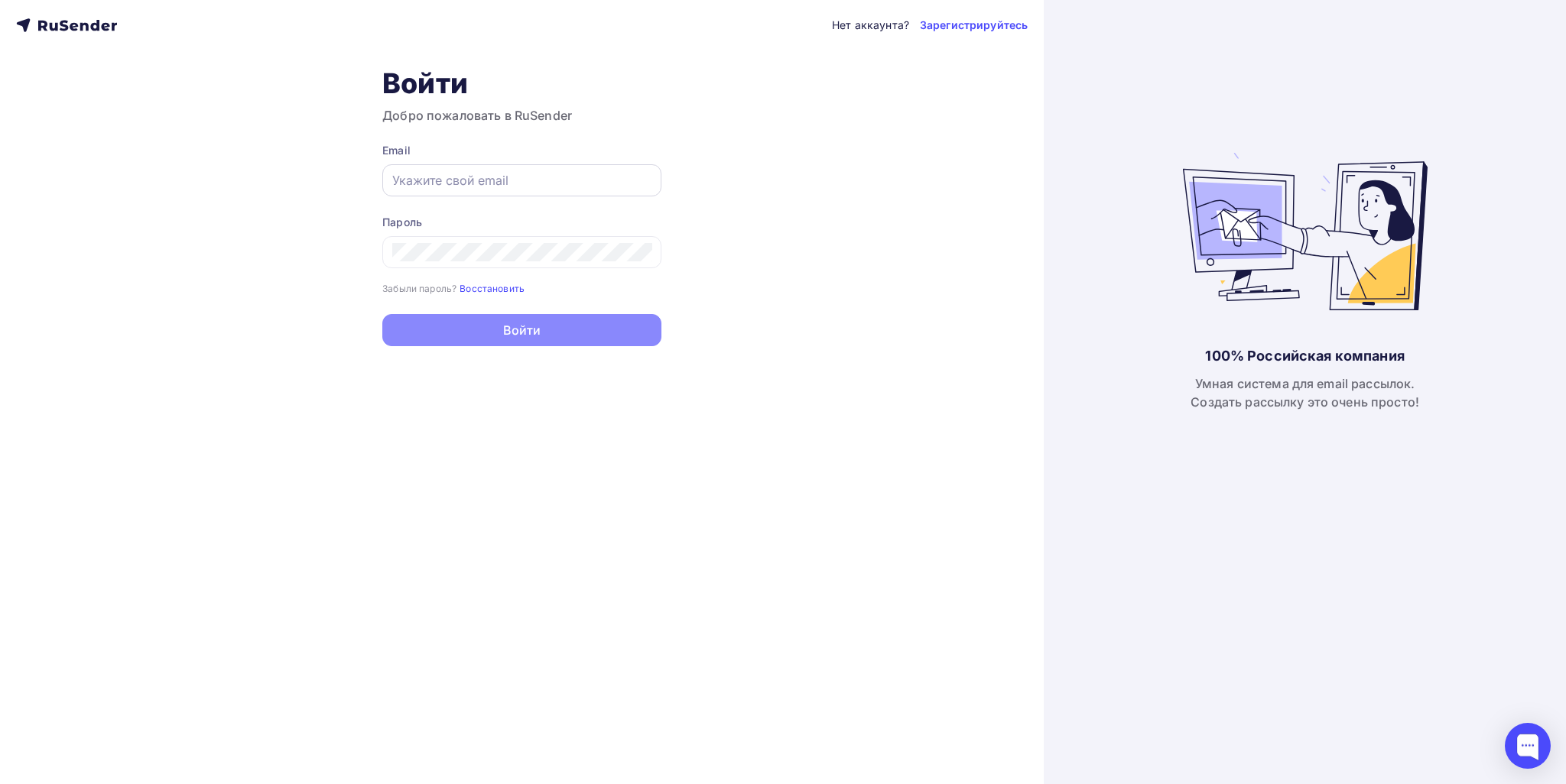
click at [453, 176] on input "text" at bounding box center [521, 181] width 259 height 18
paste input "[EMAIL_ADDRESS][DOMAIN_NAME]"
type input "[EMAIL_ADDRESS][DOMAIN_NAME]"
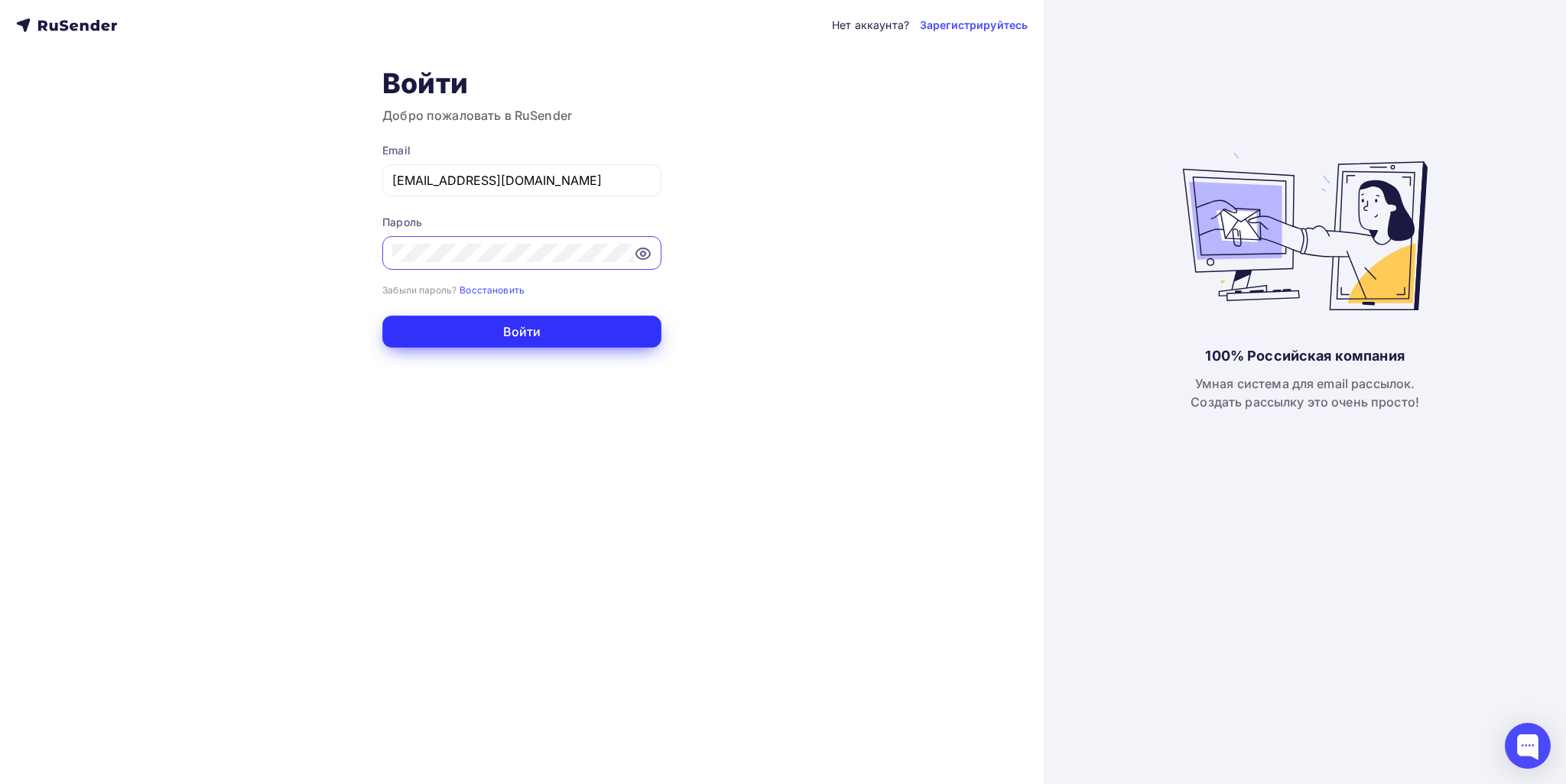
click at [515, 342] on button "Войти" at bounding box center [522, 331] width 279 height 32
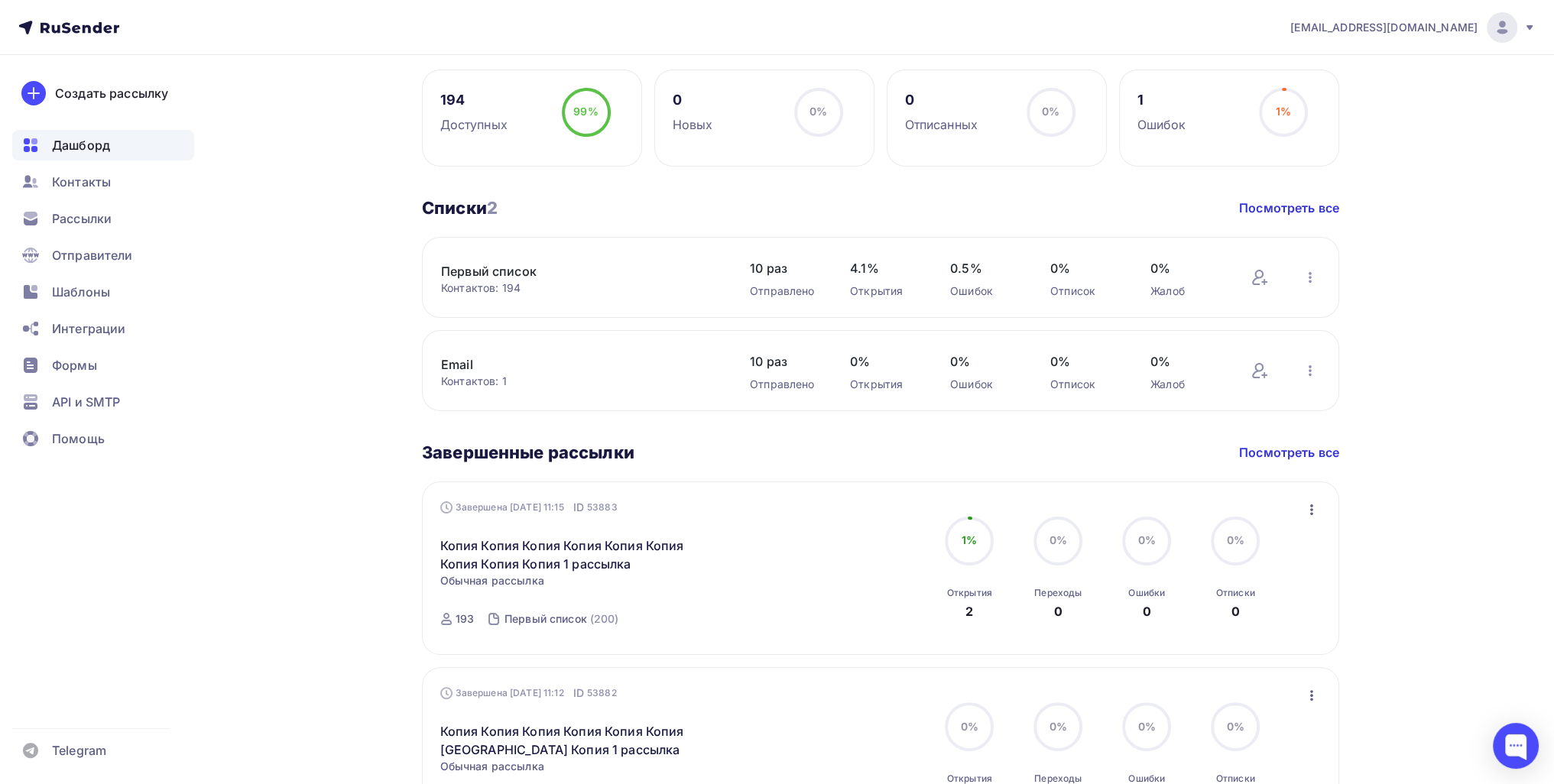
scroll to position [229, 0]
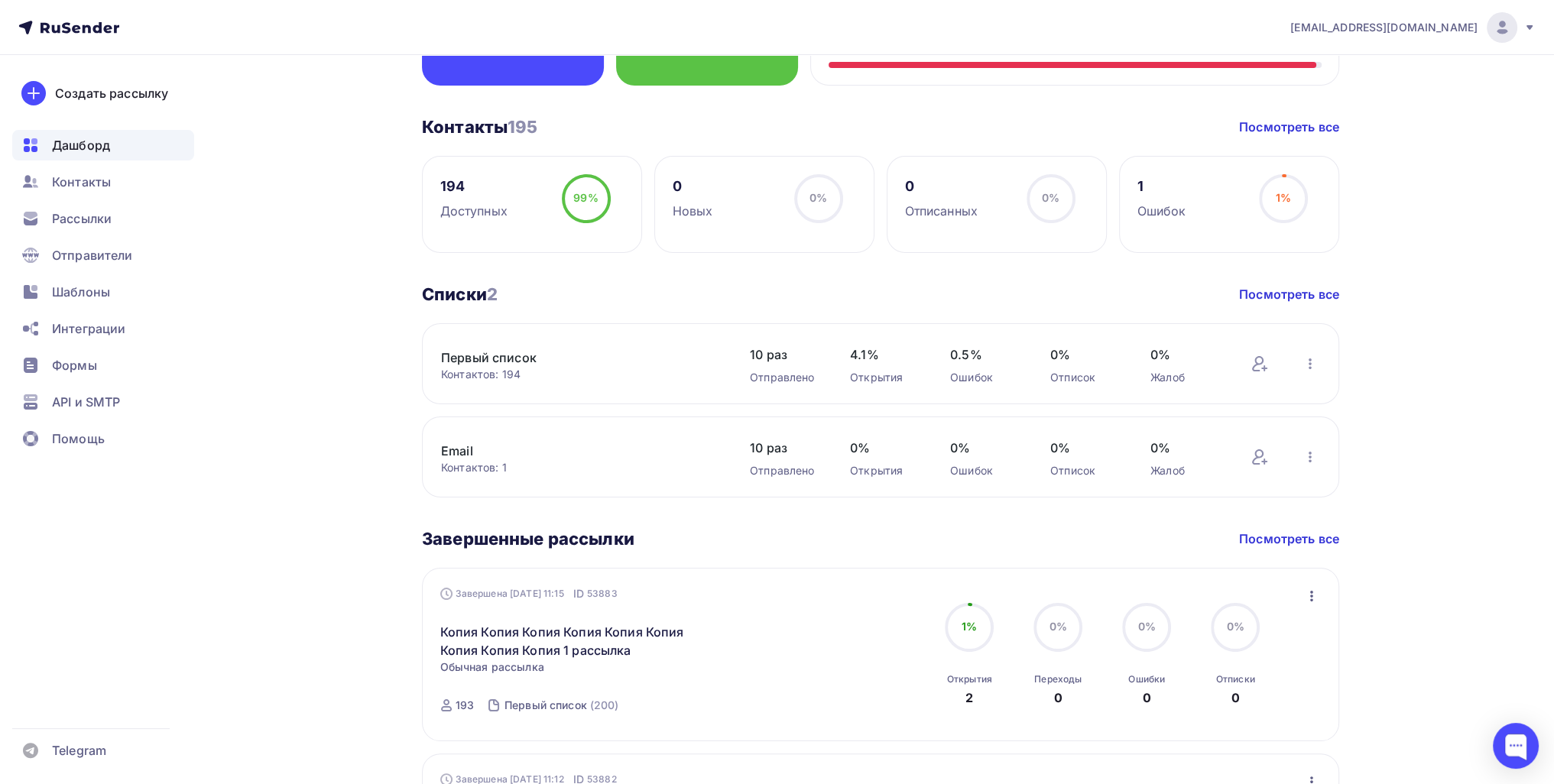
click at [762, 591] on button "button" at bounding box center [1312, 596] width 20 height 20
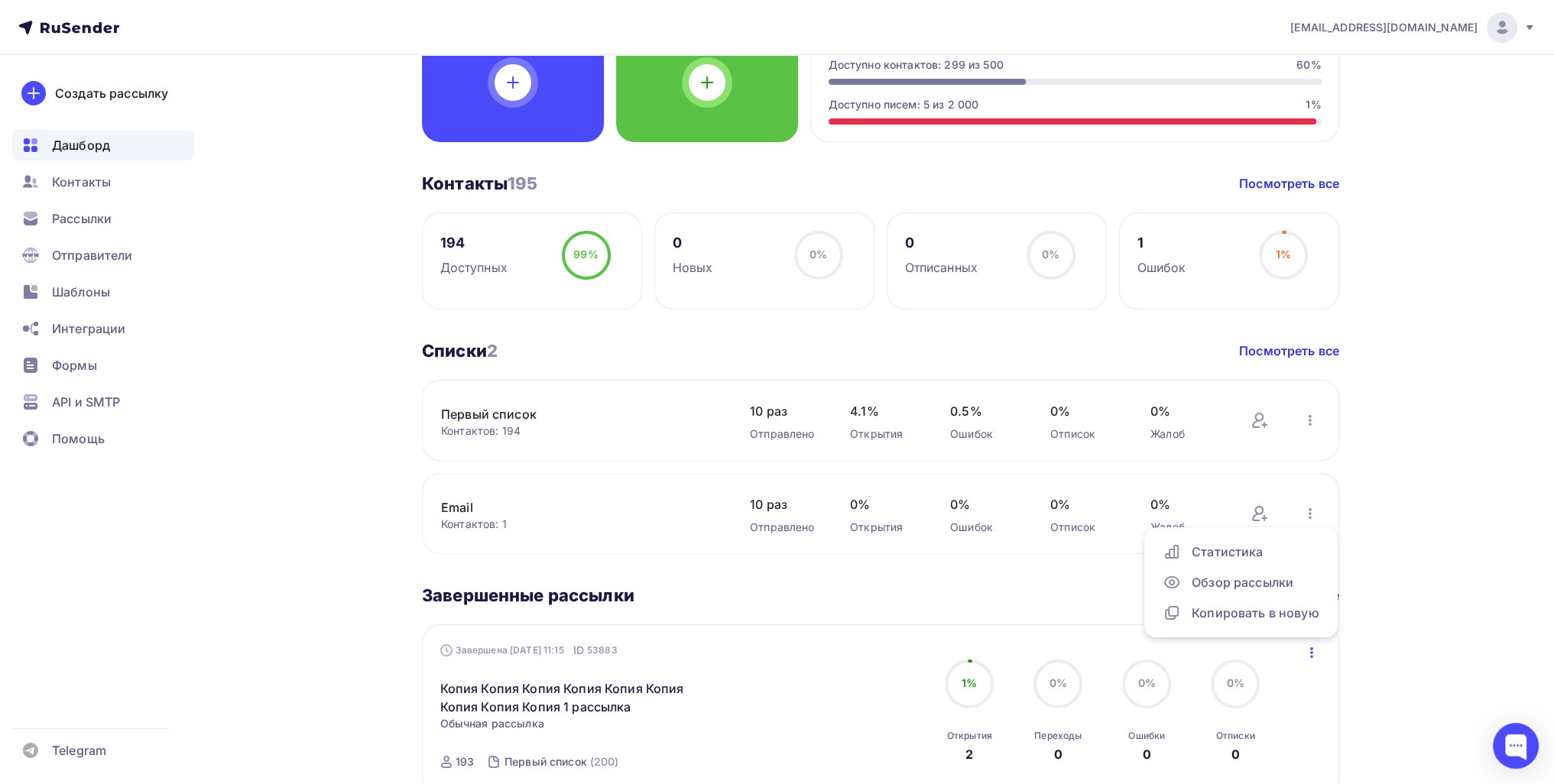
scroll to position [0, 0]
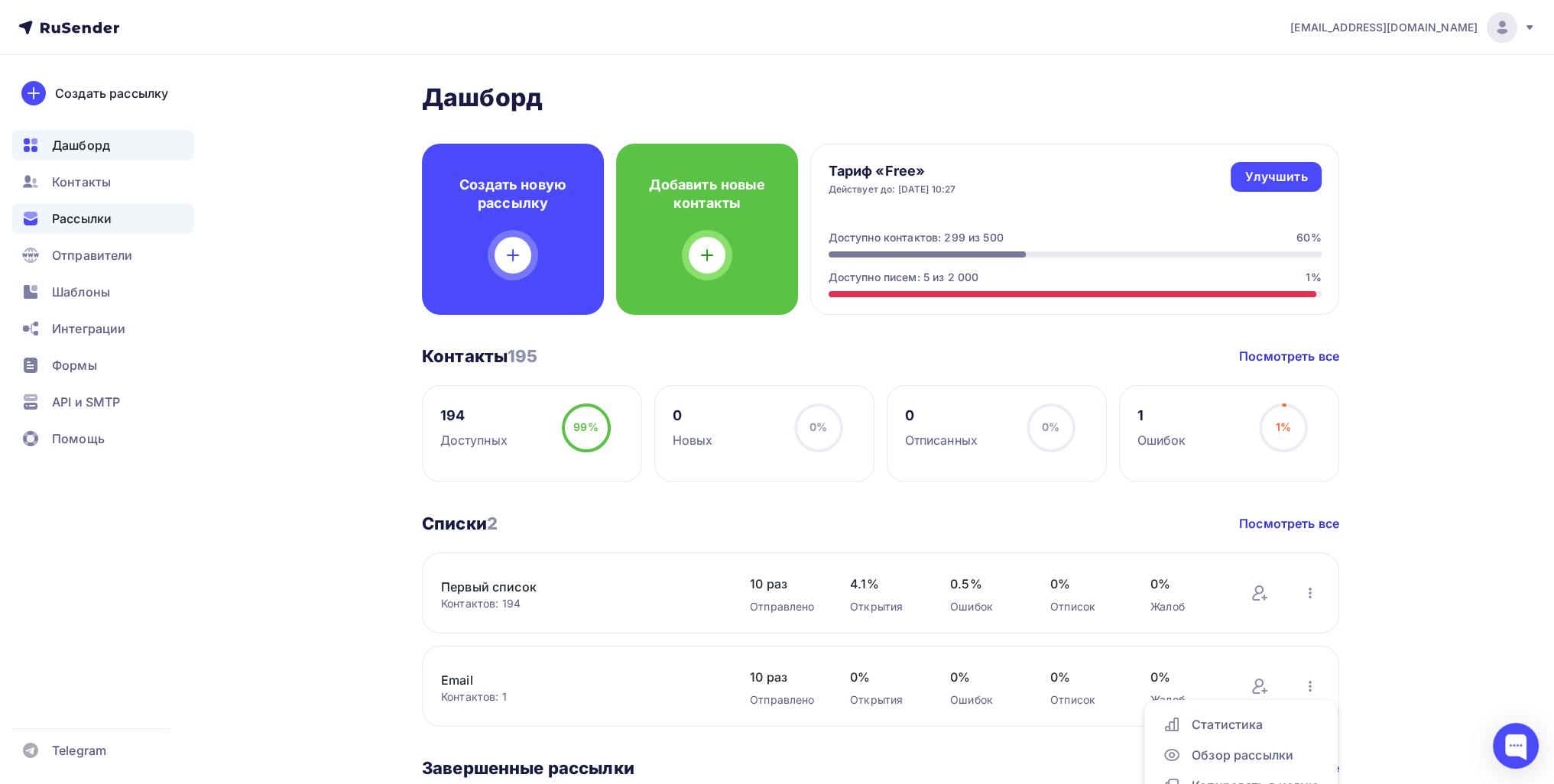
click at [95, 212] on span "Рассылки" at bounding box center [81, 218] width 59 height 18
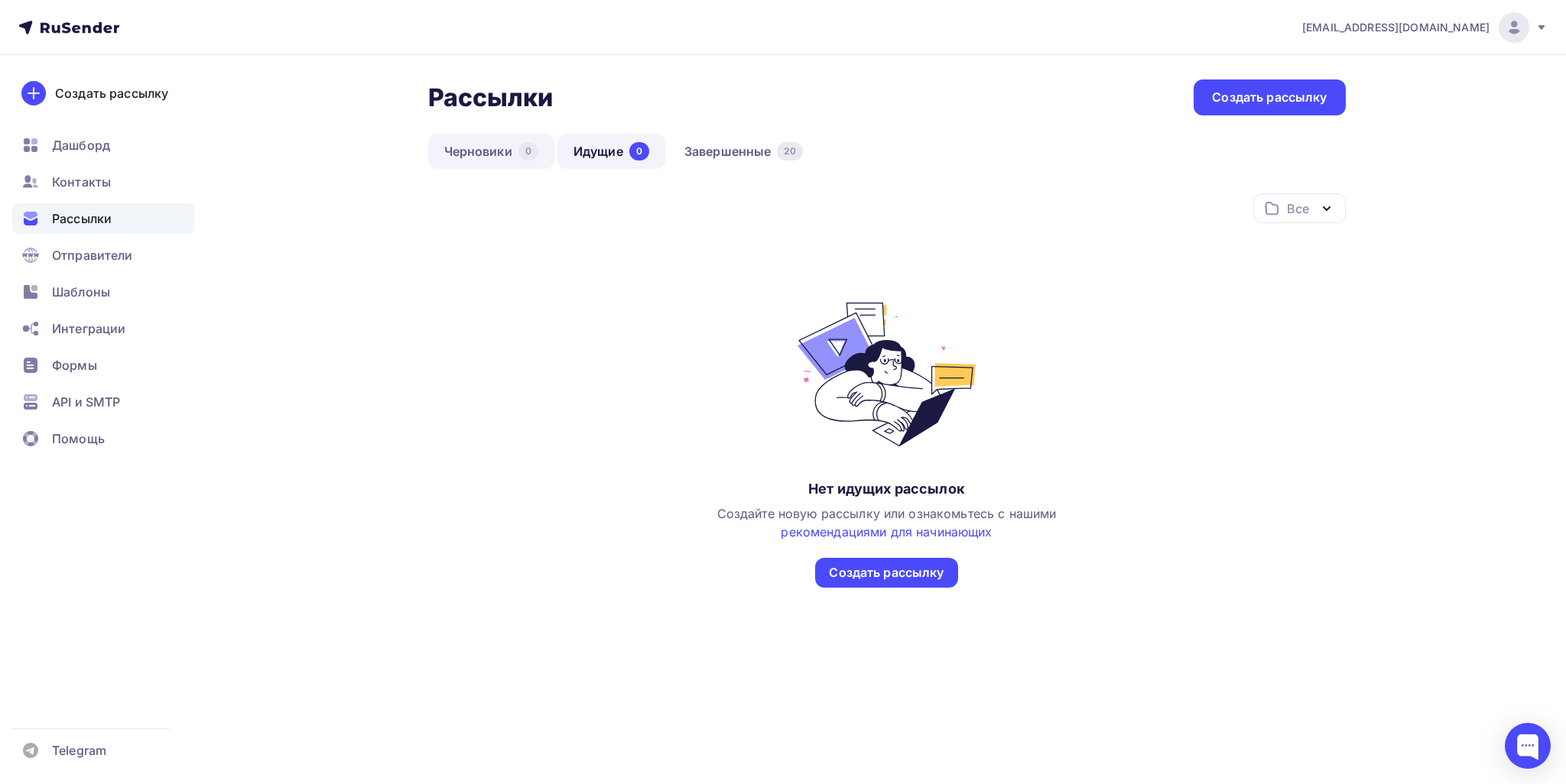
click at [458, 164] on link "Черновики 0" at bounding box center [491, 152] width 126 height 36
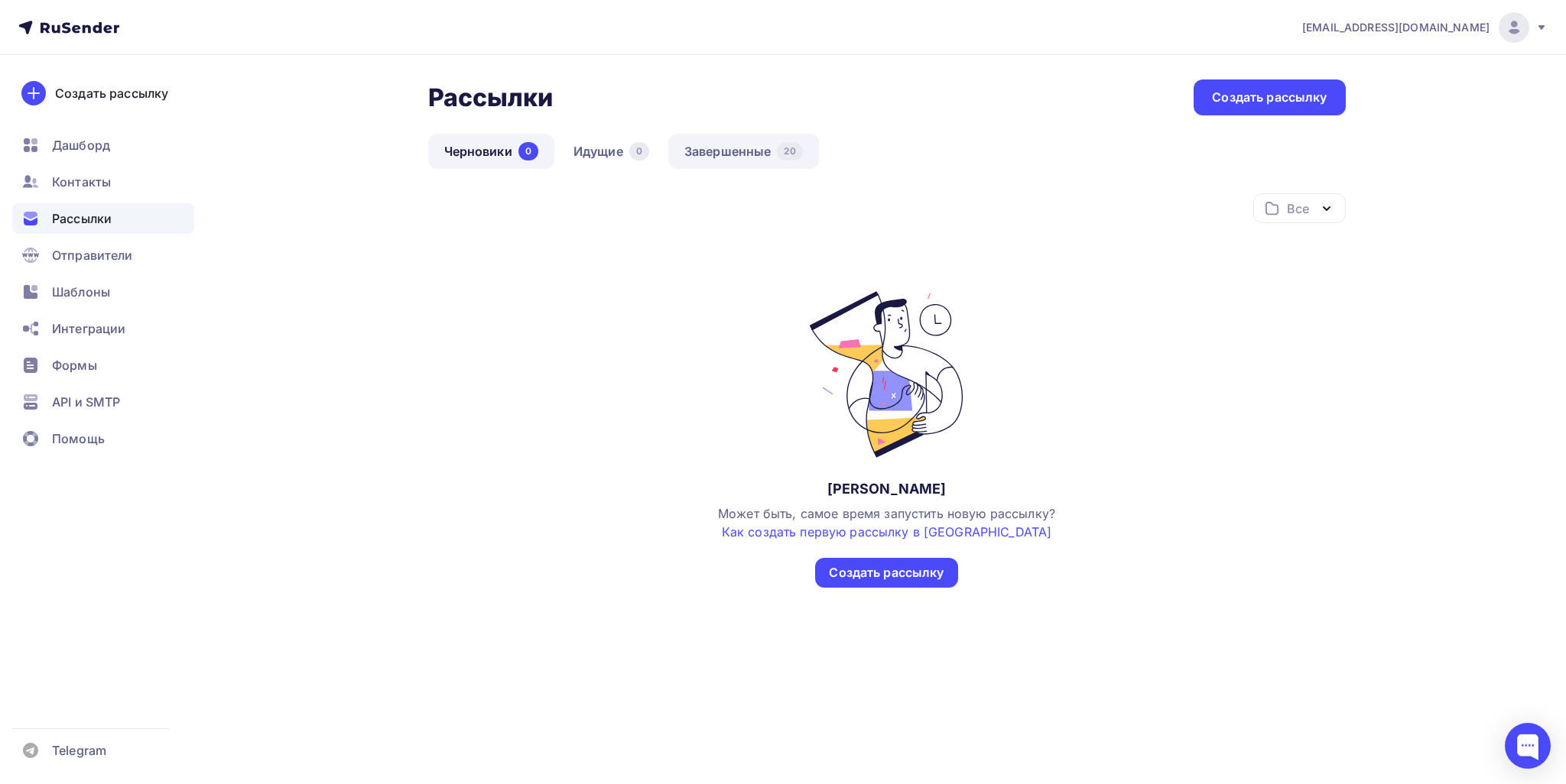
click at [745, 163] on link "Завершенные 20" at bounding box center [743, 152] width 151 height 36
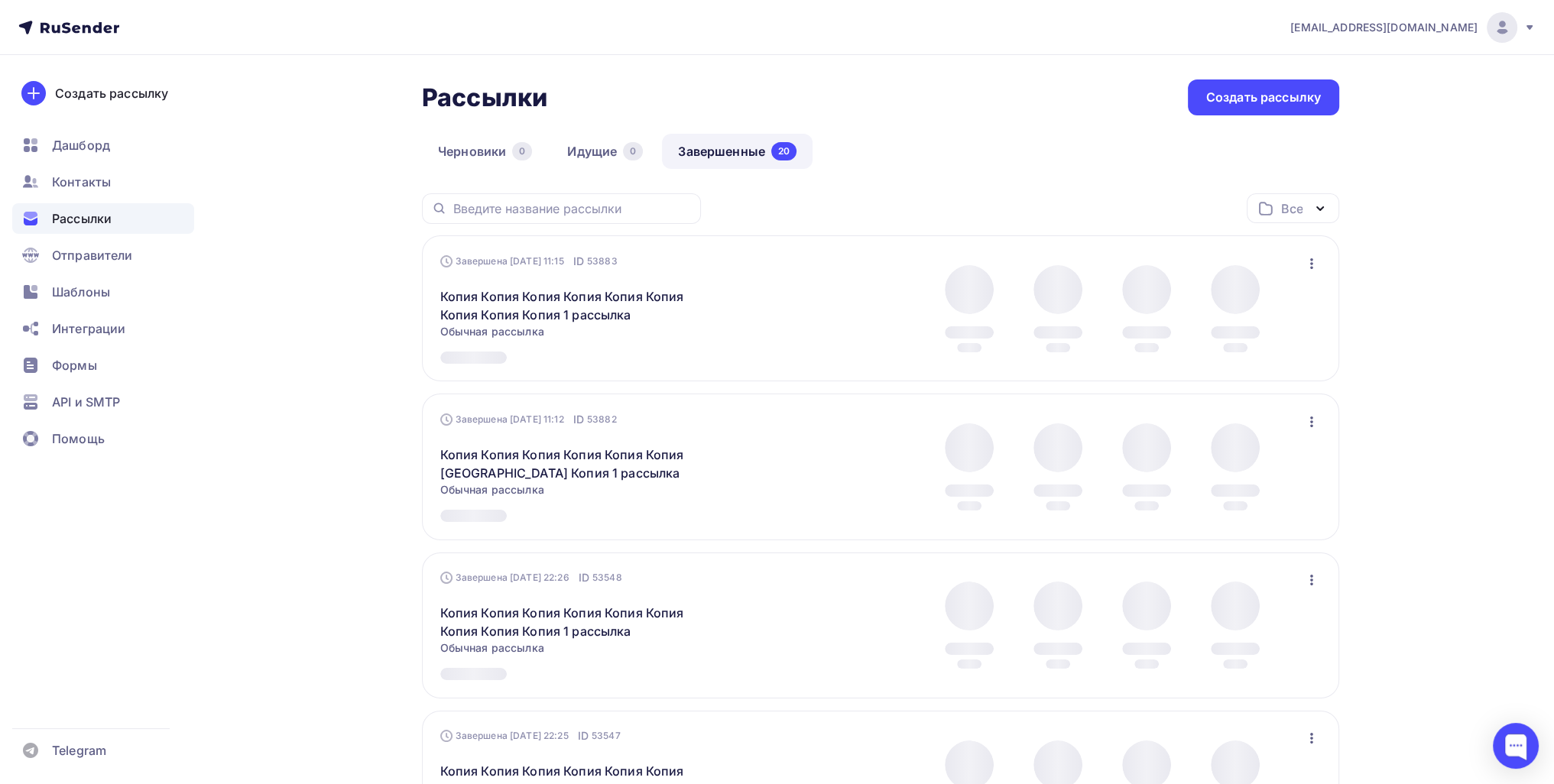
click at [762, 251] on div "Завершена [DATE] 11:15 ID 53883 Копия Копия Копия Копия Копия Копия [GEOGRAPHIC…" at bounding box center [880, 308] width 918 height 146
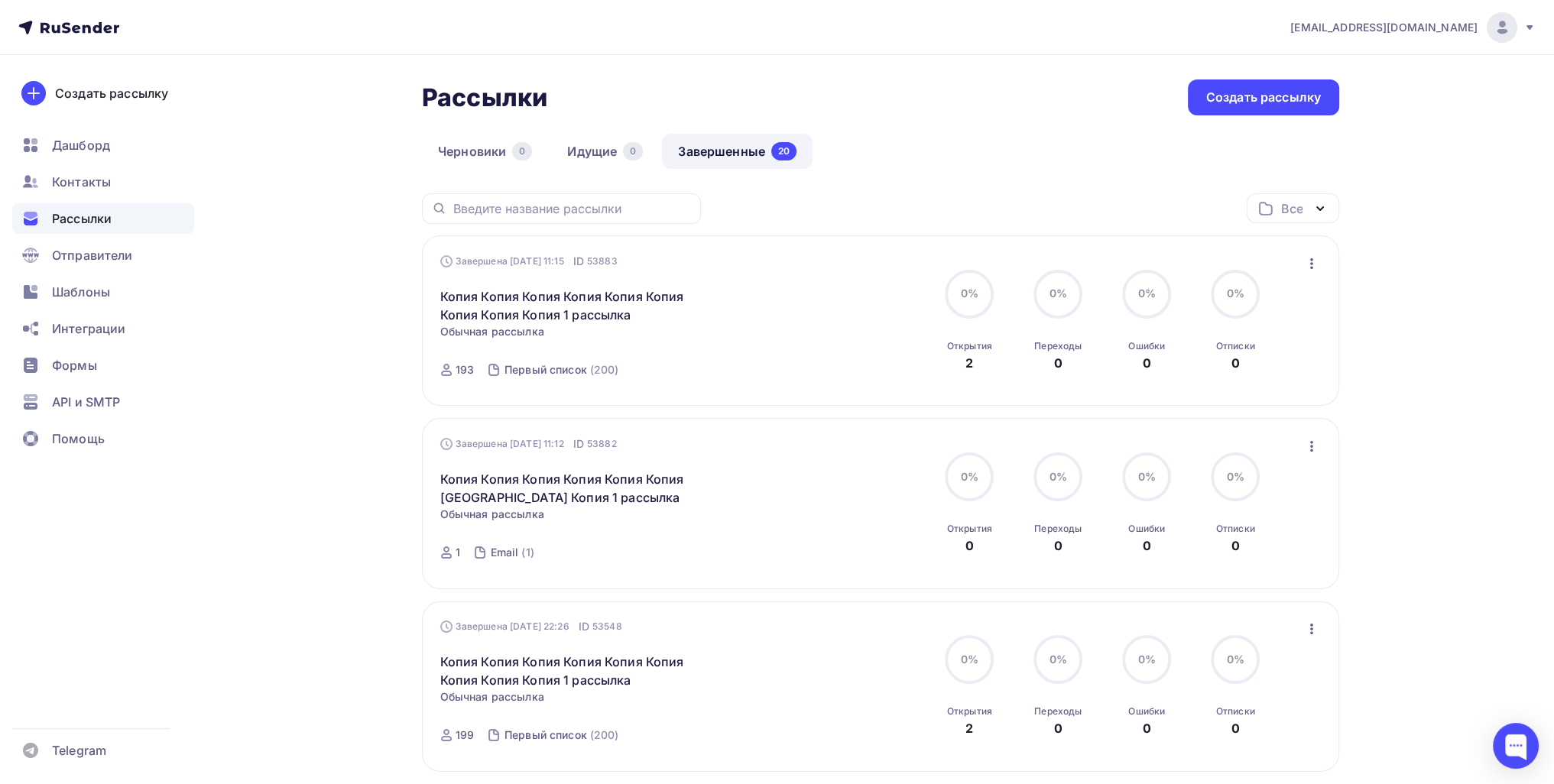
click at [762, 260] on icon "button" at bounding box center [1312, 264] width 18 height 18
click at [762, 358] on div "Копировать в новую" at bounding box center [1241, 363] width 157 height 18
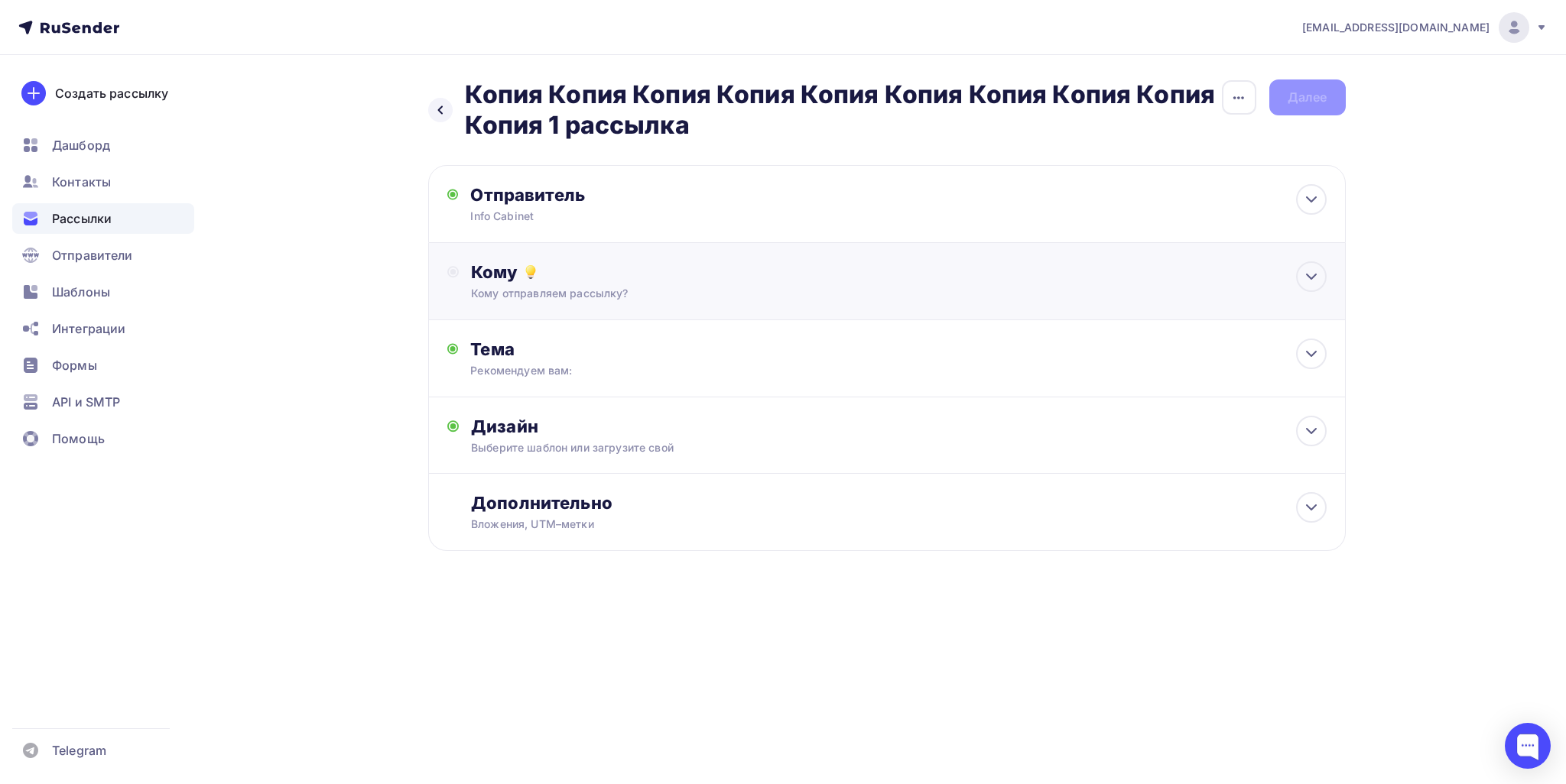
click at [676, 276] on div "Кому" at bounding box center [899, 271] width 855 height 21
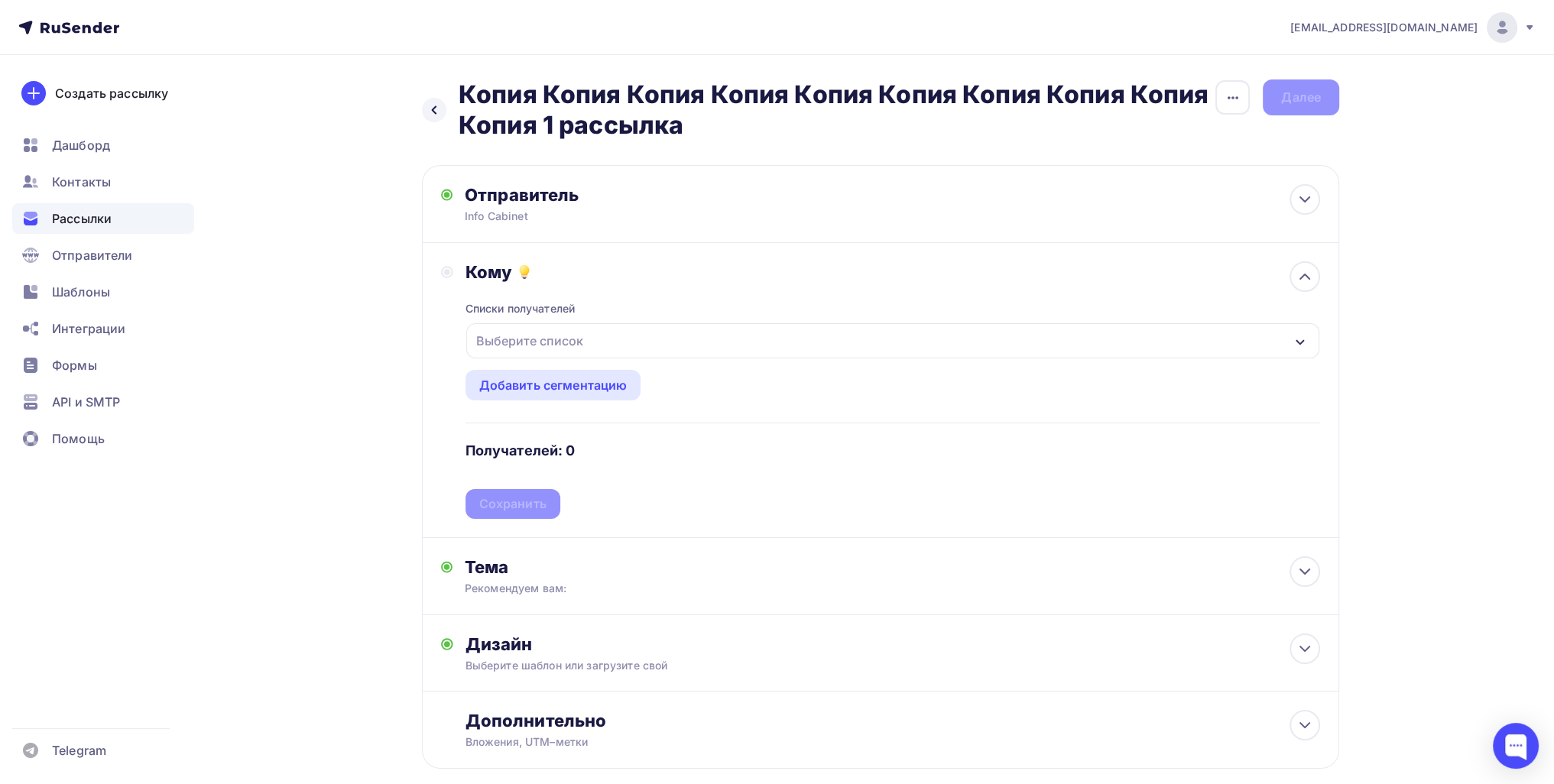
click at [544, 343] on div "Выберите список" at bounding box center [530, 340] width 120 height 27
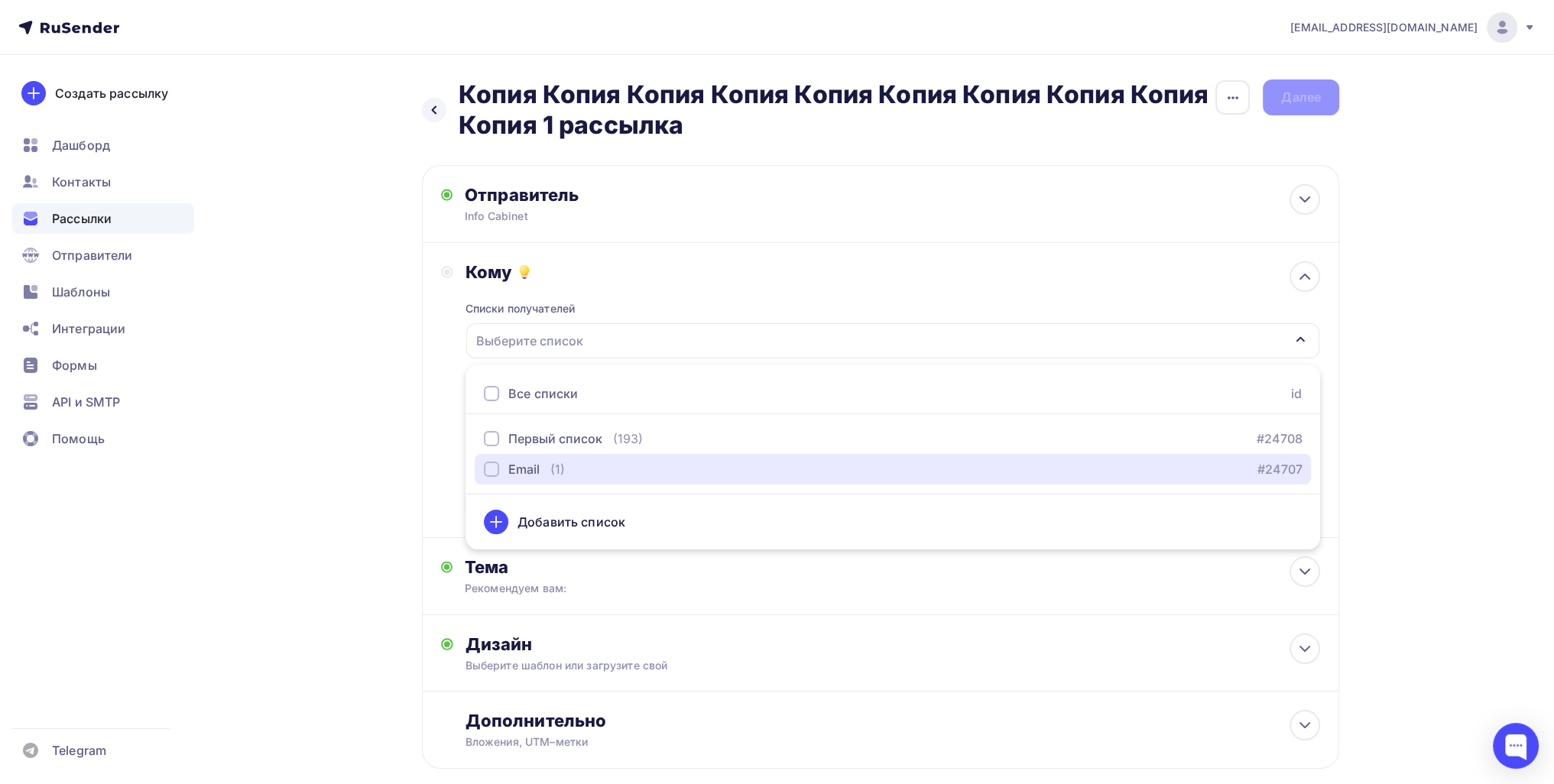
drag, startPoint x: 517, startPoint y: 467, endPoint x: 410, endPoint y: 468, distance: 107.0
click at [517, 468] on div "Email" at bounding box center [524, 469] width 31 height 18
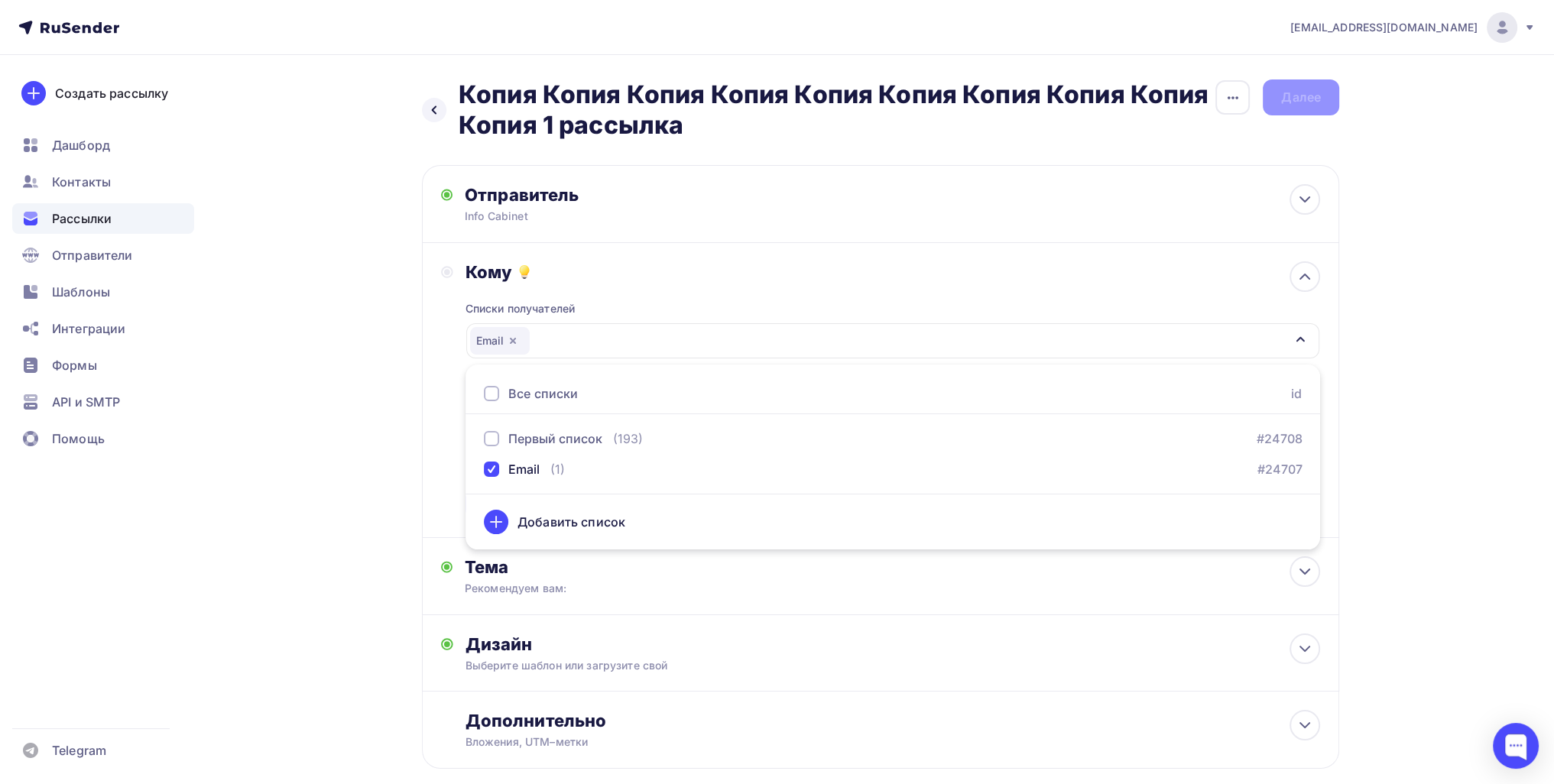
click at [383, 468] on div "Назад Копия Копия Копия Копия Копия Копия Копия Копия Копия Копия 1 рассылка Ко…" at bounding box center [777, 461] width 1253 height 812
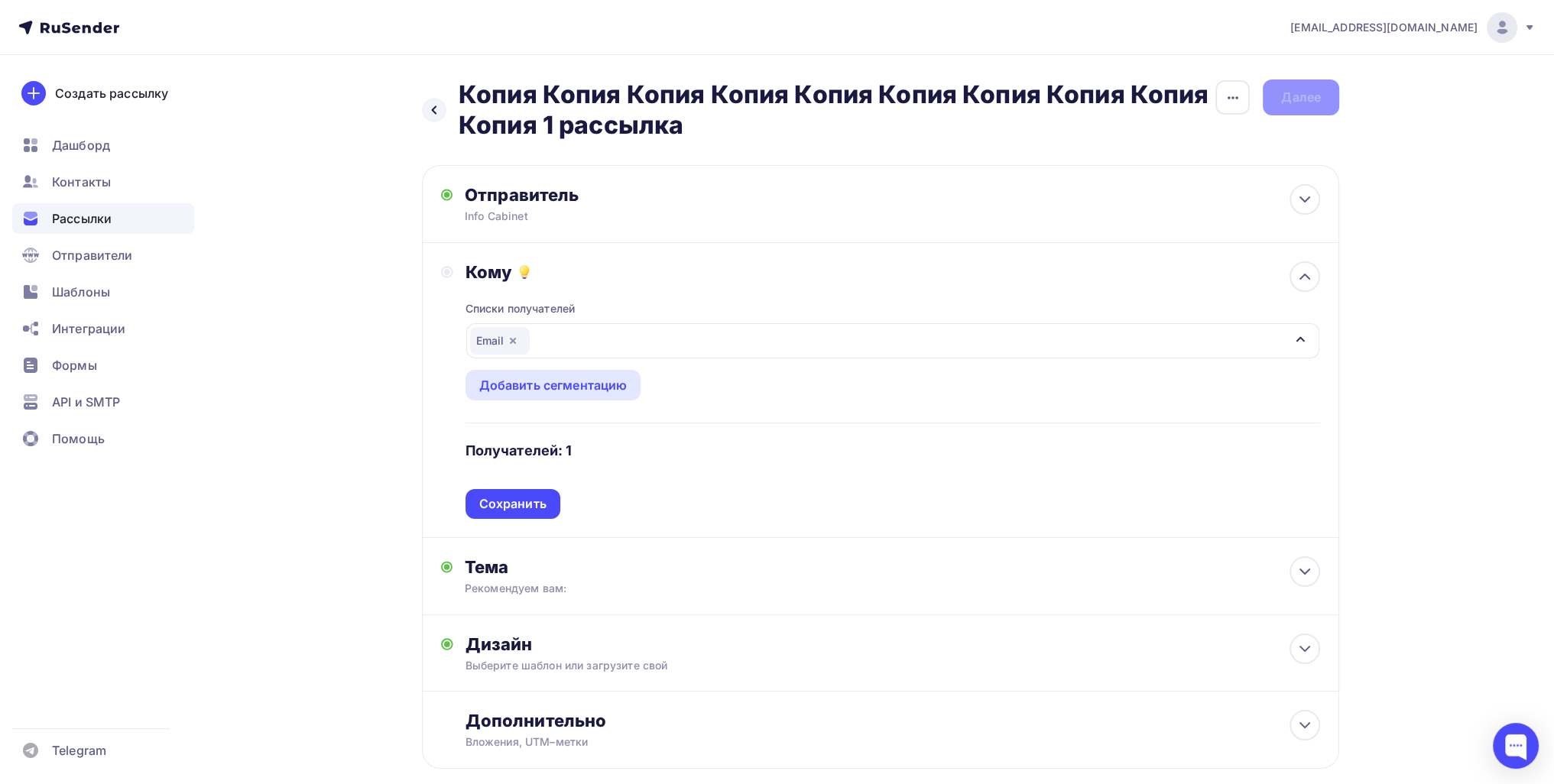
click at [544, 502] on div "Списки получателей Email Все списки id Первый список (193) #24708 Email (1) #24…" at bounding box center [893, 401] width 855 height 236
click at [529, 507] on div "Сохранить" at bounding box center [513, 503] width 68 height 17
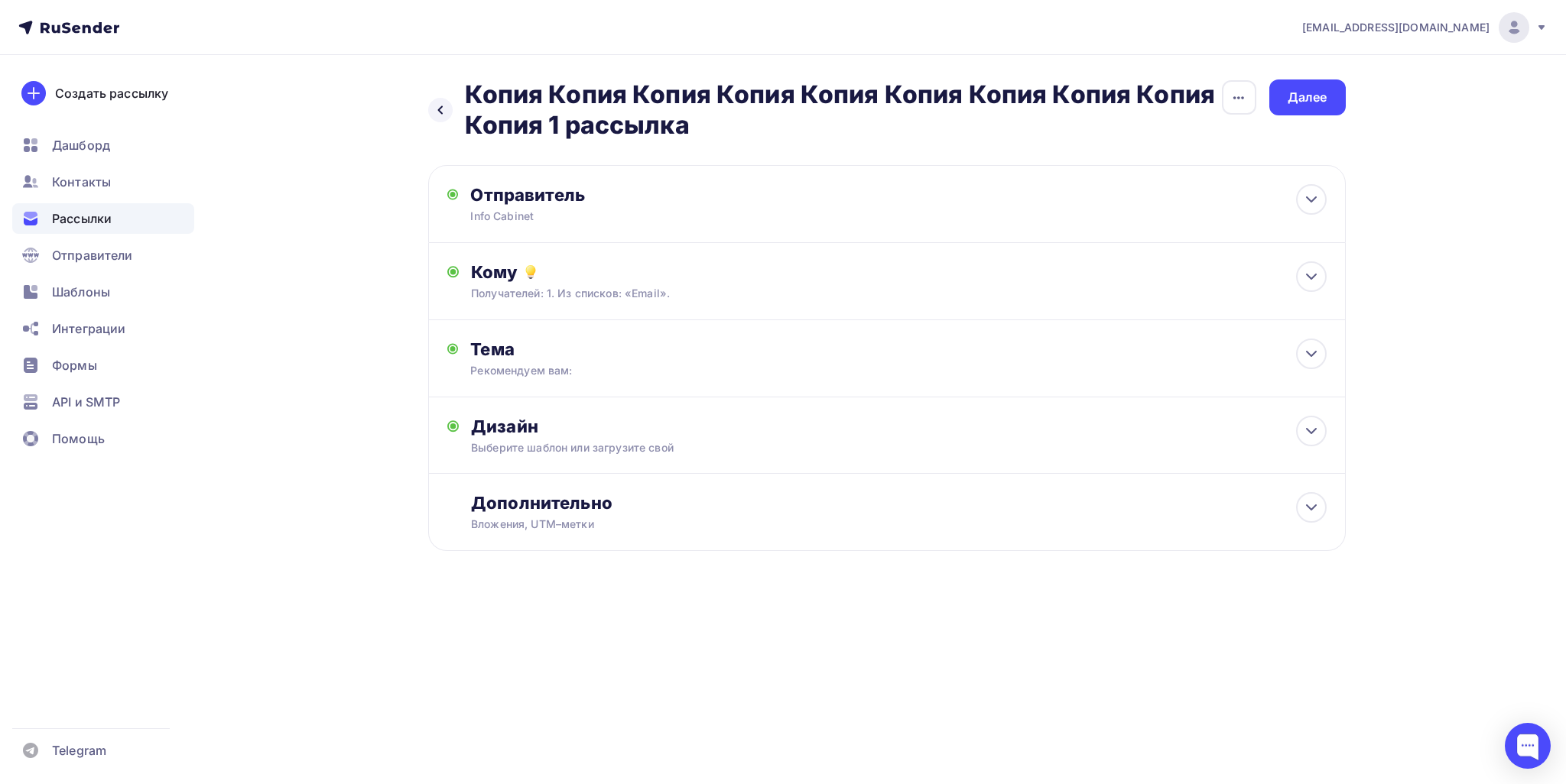
click at [762, 108] on div "Назад Копия Копия Копия Копия Копия Копия Копия Копия Копия Копия 1 рассылка Ко…" at bounding box center [783, 351] width 1253 height 594
click at [762, 96] on div "Далее" at bounding box center [1308, 97] width 40 height 17
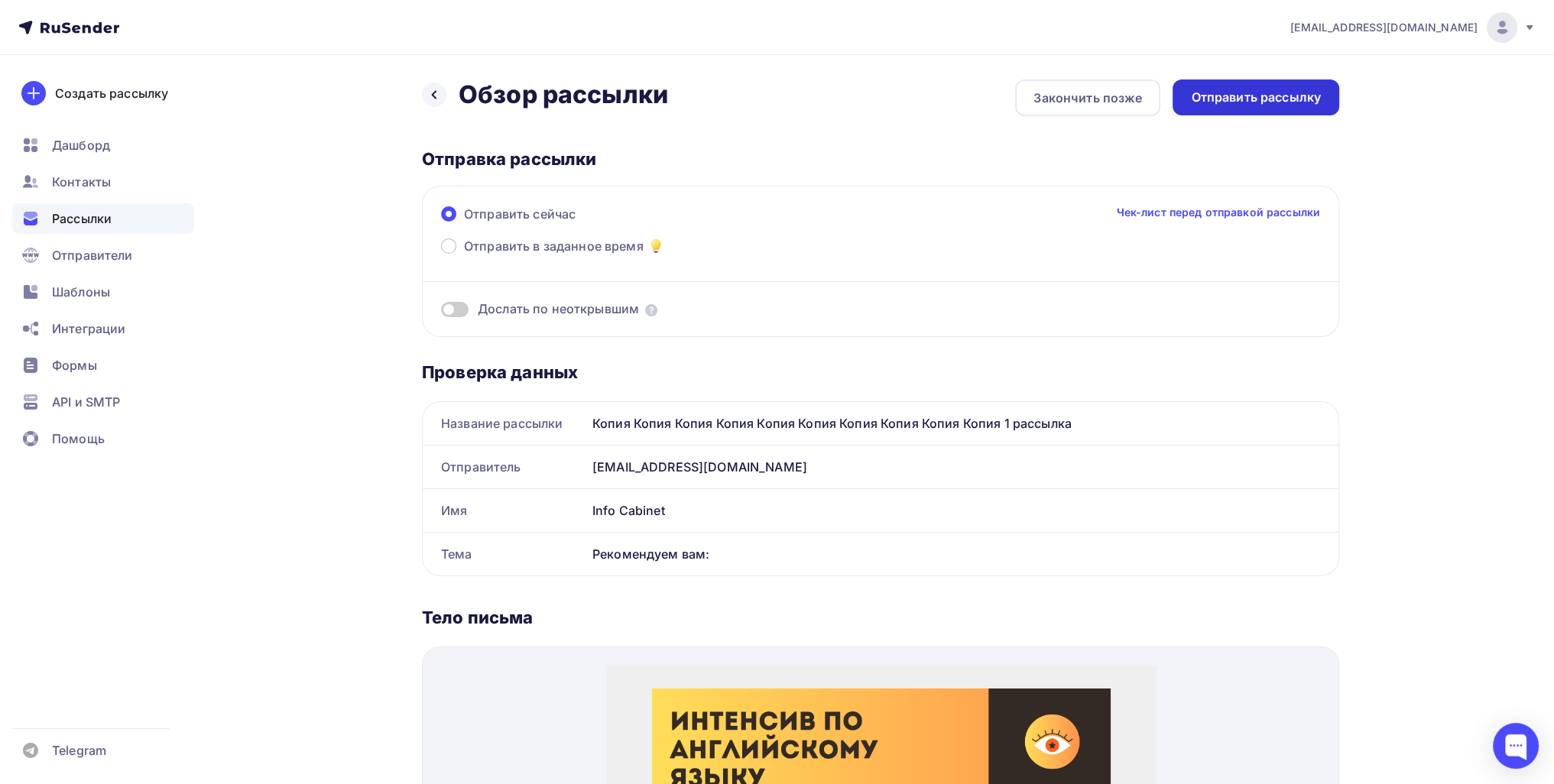
click at [762, 108] on div "Отправить рассылку" at bounding box center [1255, 97] width 167 height 36
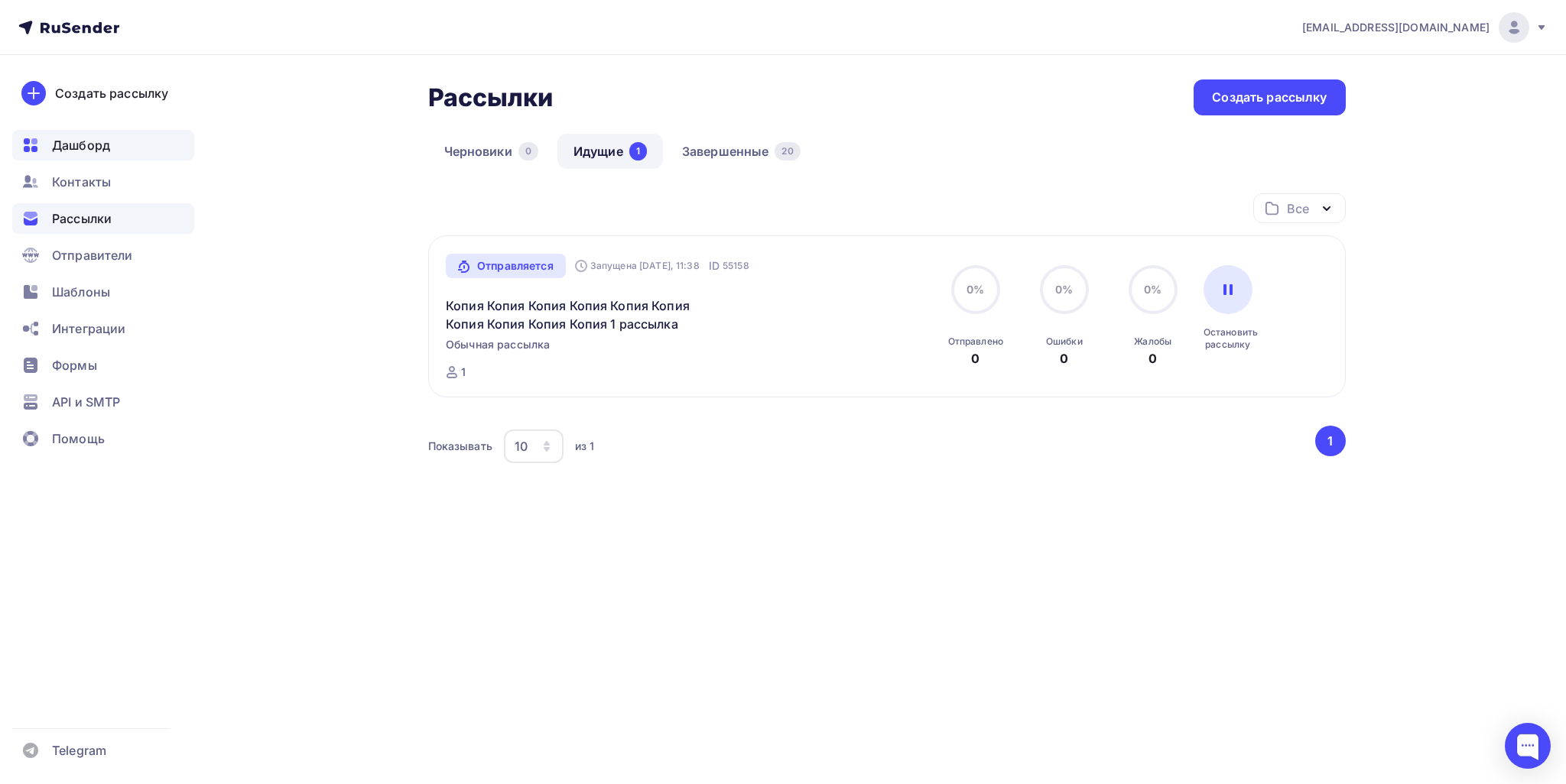
click at [64, 140] on span "Дашборд" at bounding box center [81, 145] width 58 height 18
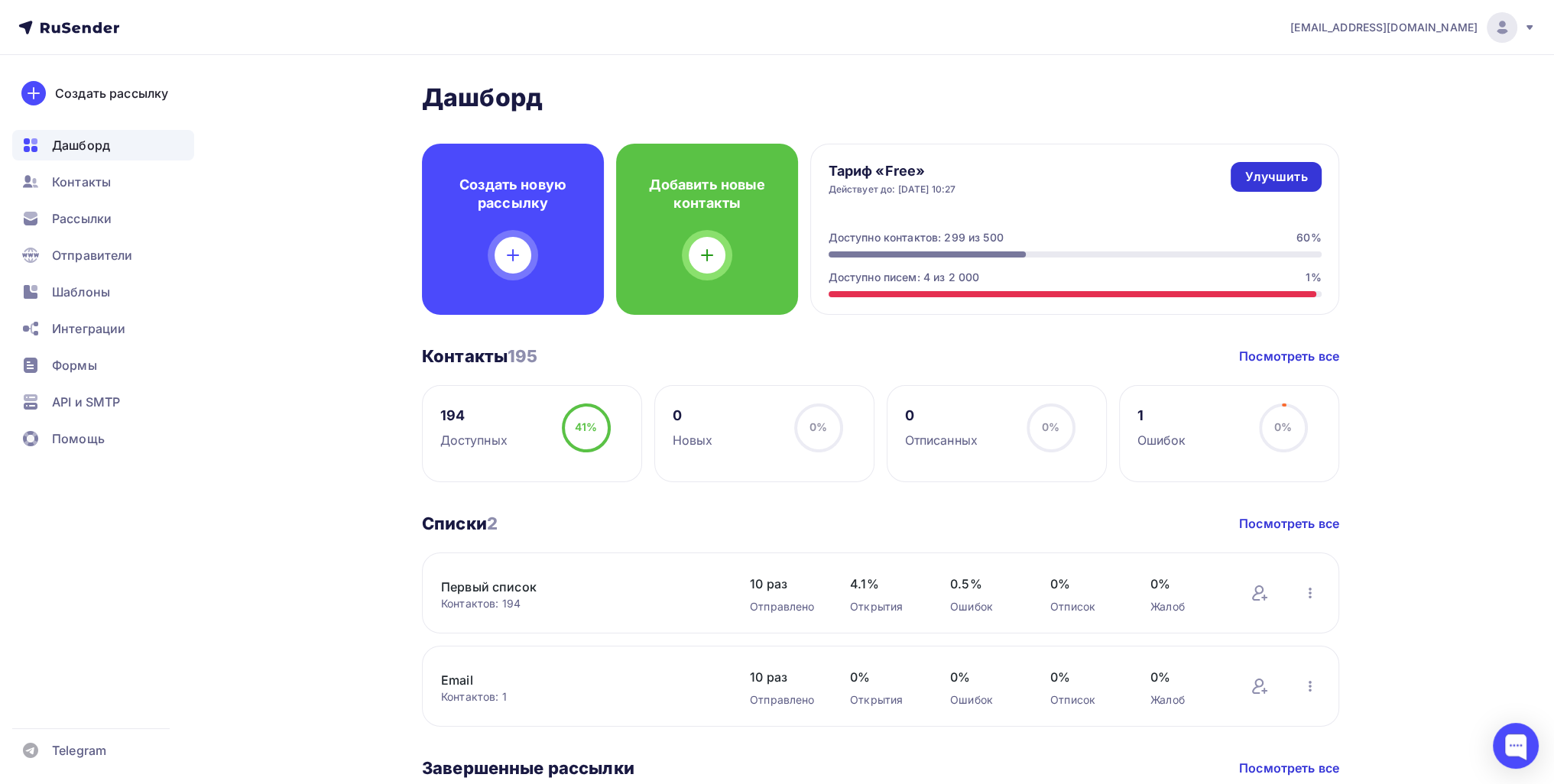
click at [762, 184] on div "Улучшить" at bounding box center [1276, 176] width 63 height 17
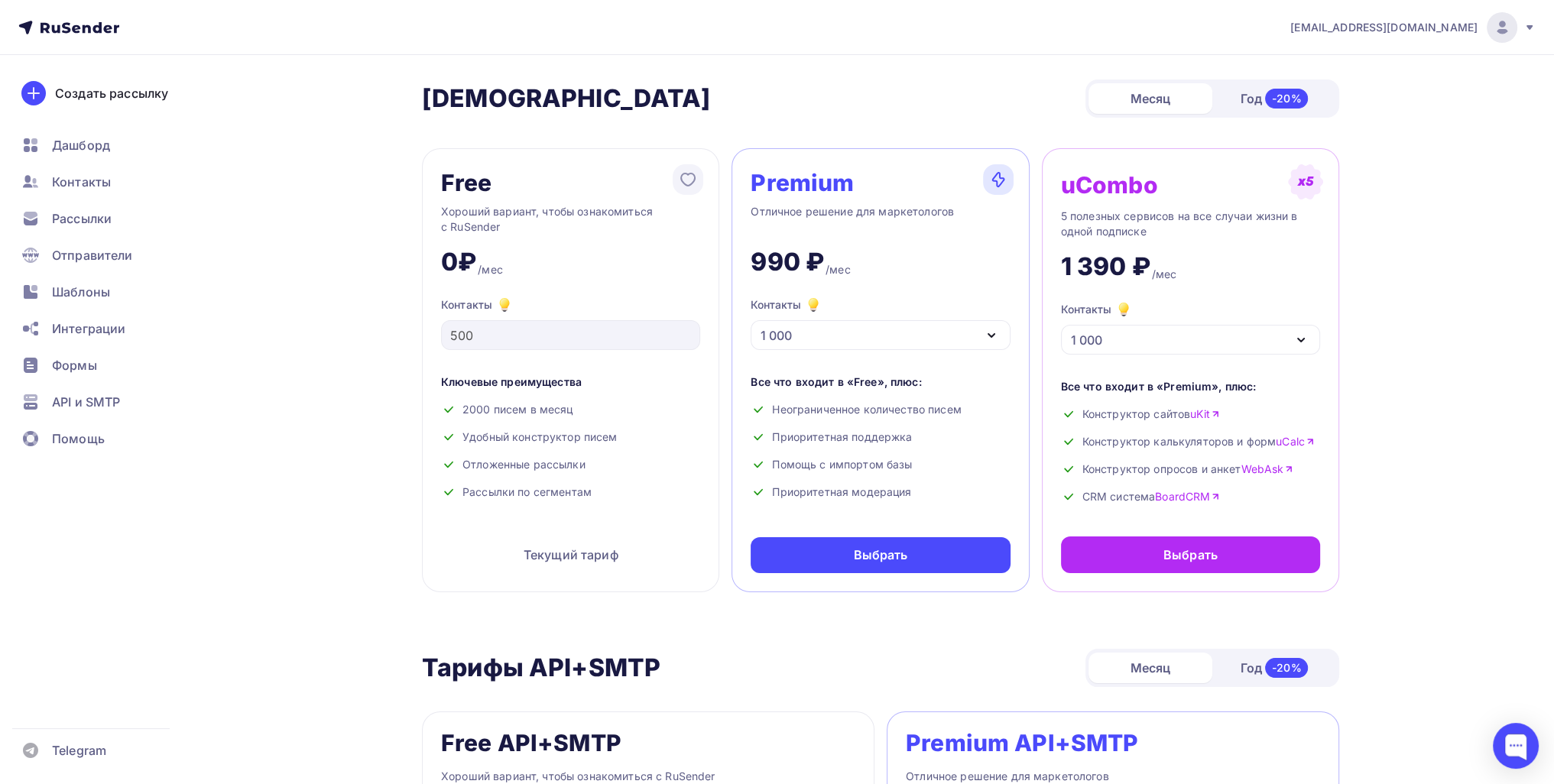
click at [762, 334] on div "1 000" at bounding box center [880, 335] width 259 height 30
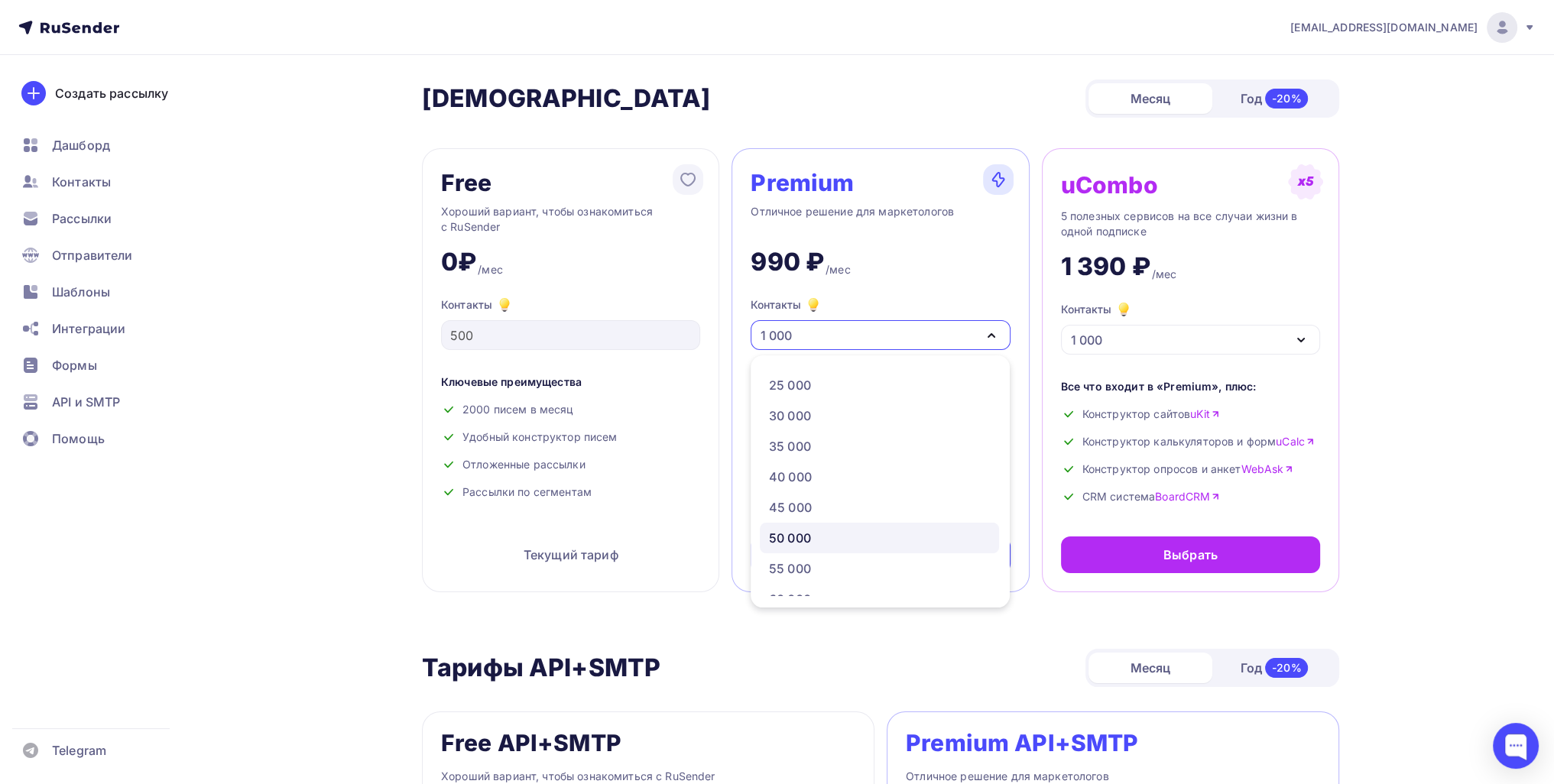
scroll to position [229, 0]
click at [762, 457] on div "25 000" at bounding box center [879, 459] width 221 height 18
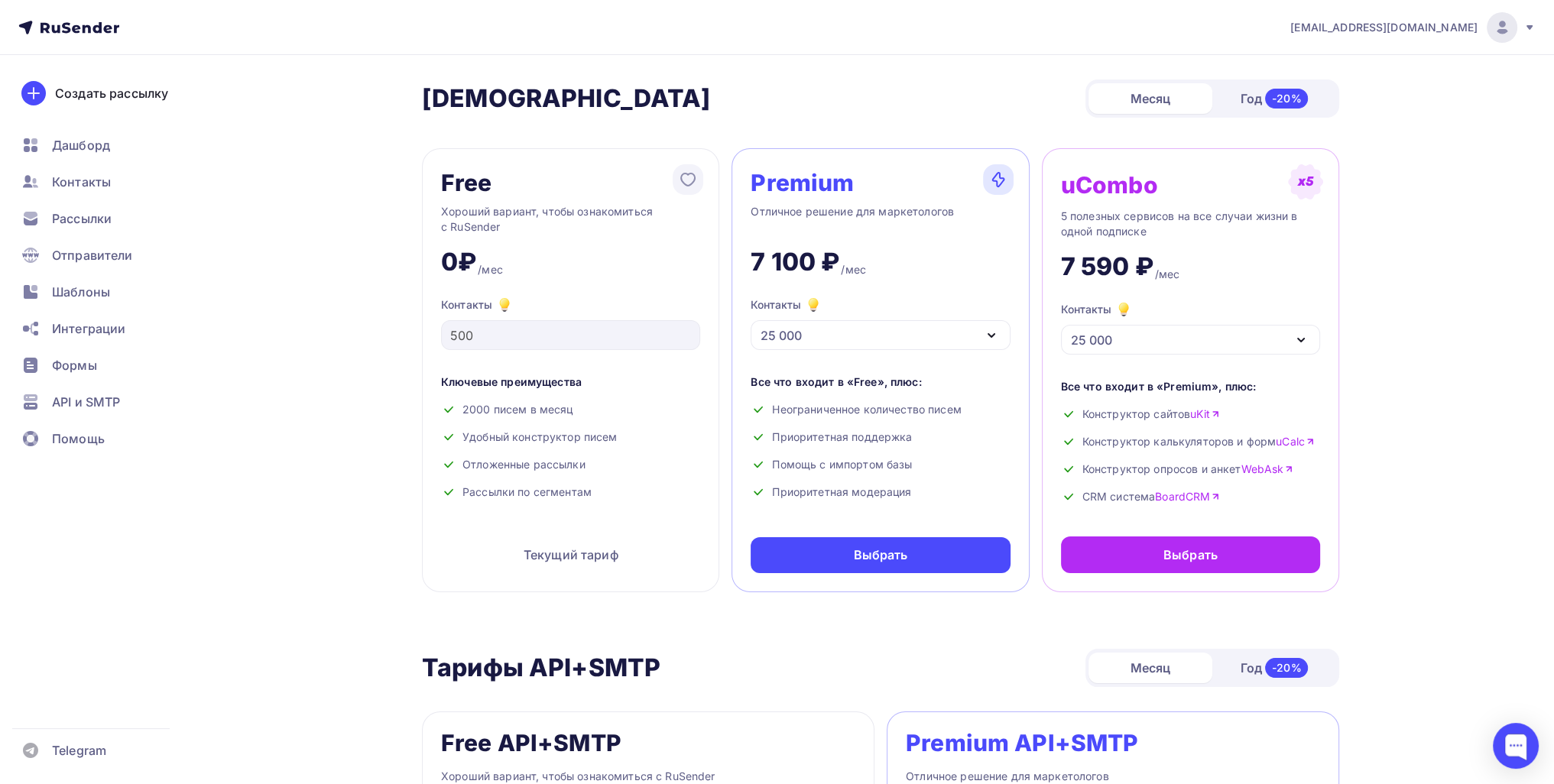
click at [762, 330] on div "25 000" at bounding box center [880, 335] width 259 height 30
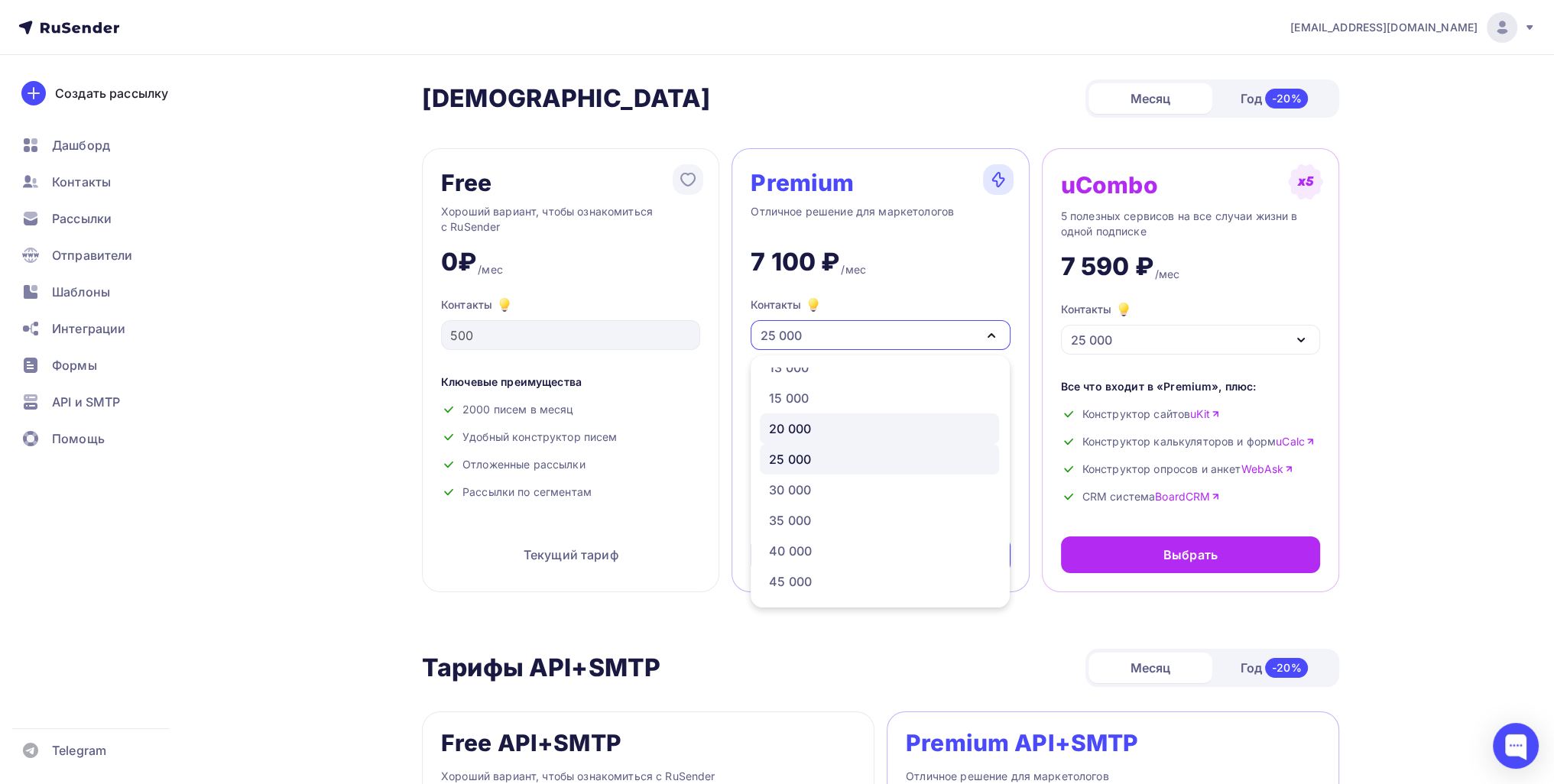
click at [762, 429] on div "20 000" at bounding box center [790, 429] width 42 height 18
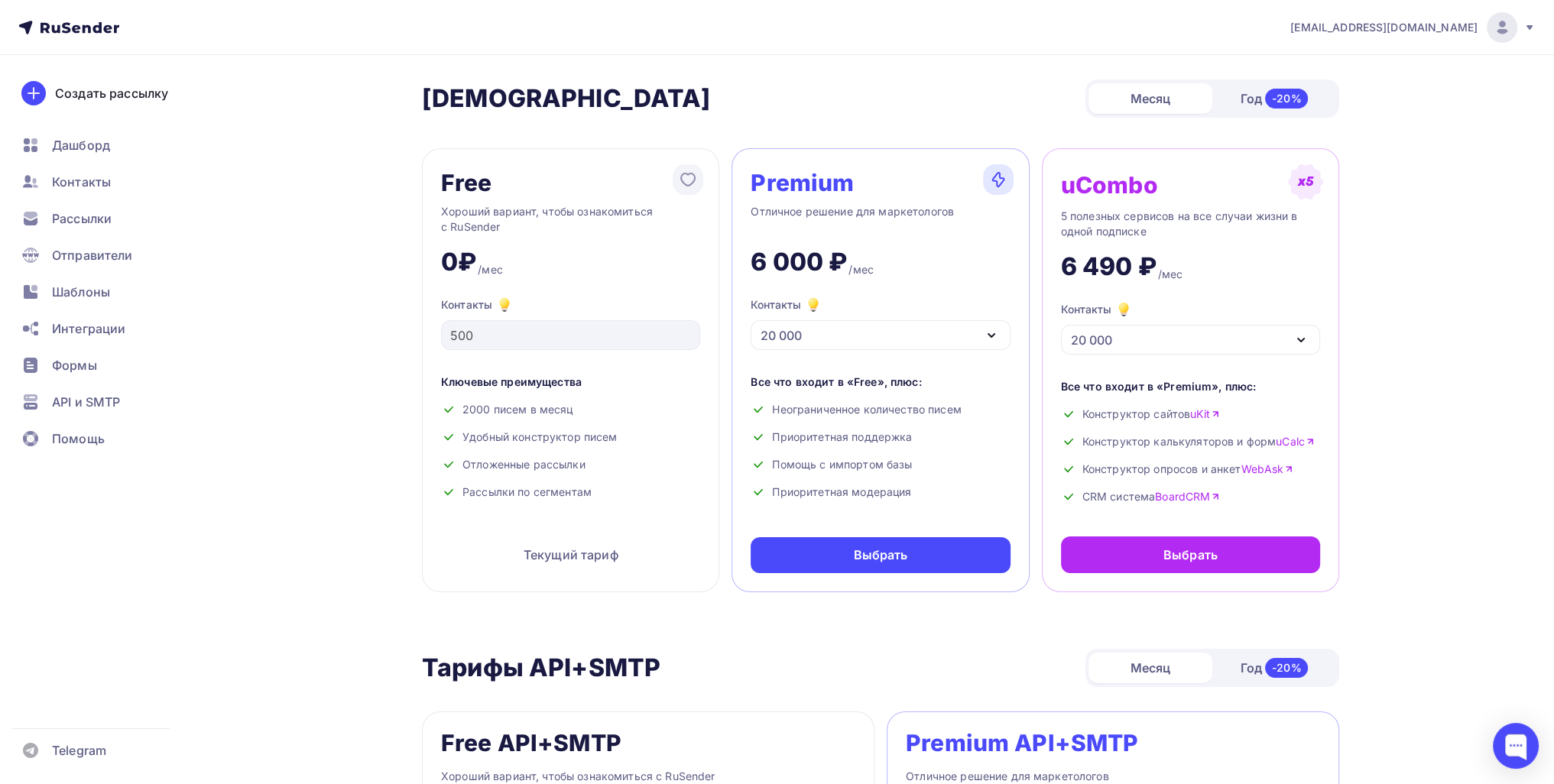
click at [762, 340] on div "20 000" at bounding box center [880, 335] width 259 height 30
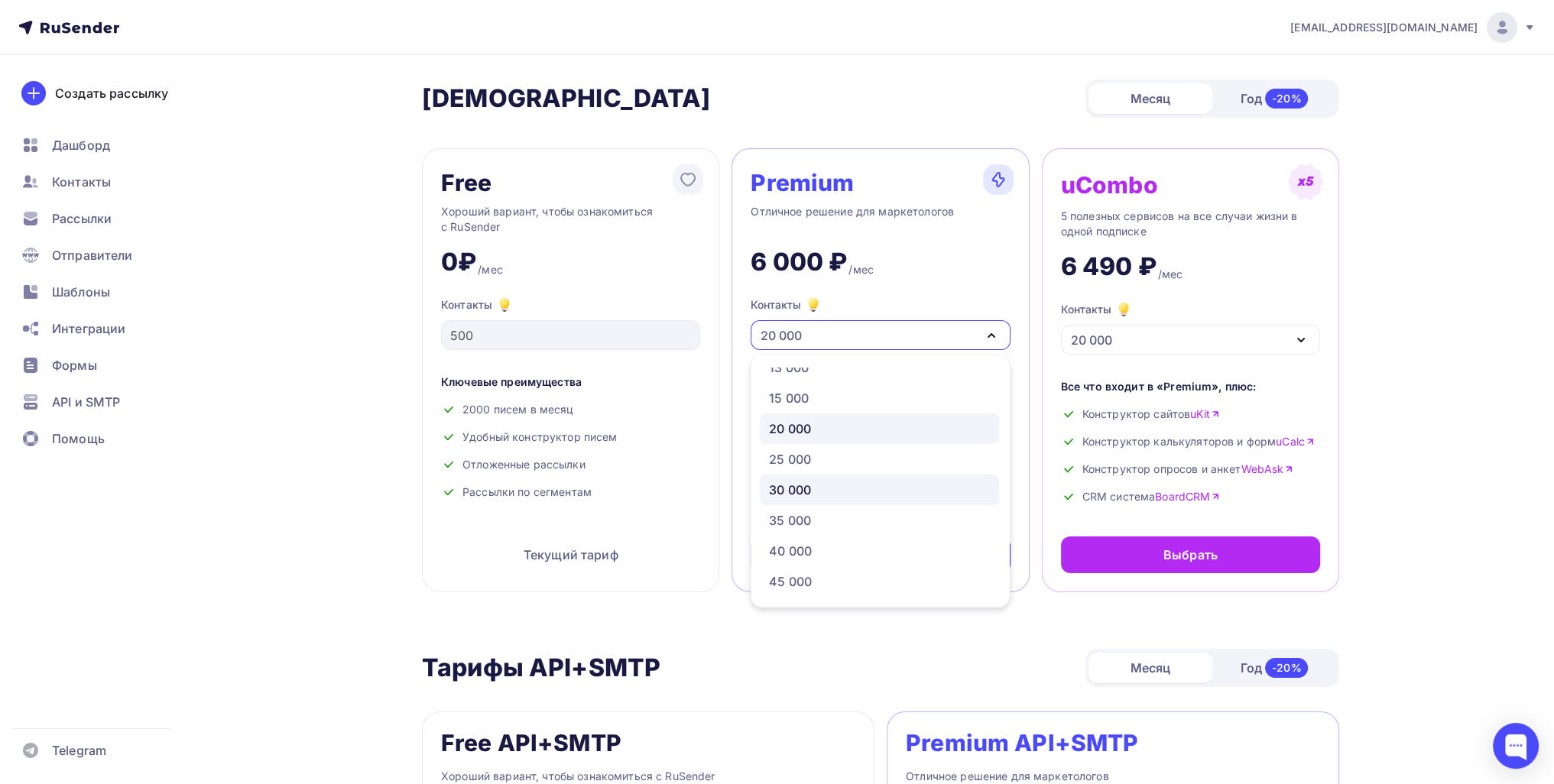
click at [762, 493] on div "30 000" at bounding box center [879, 490] width 221 height 18
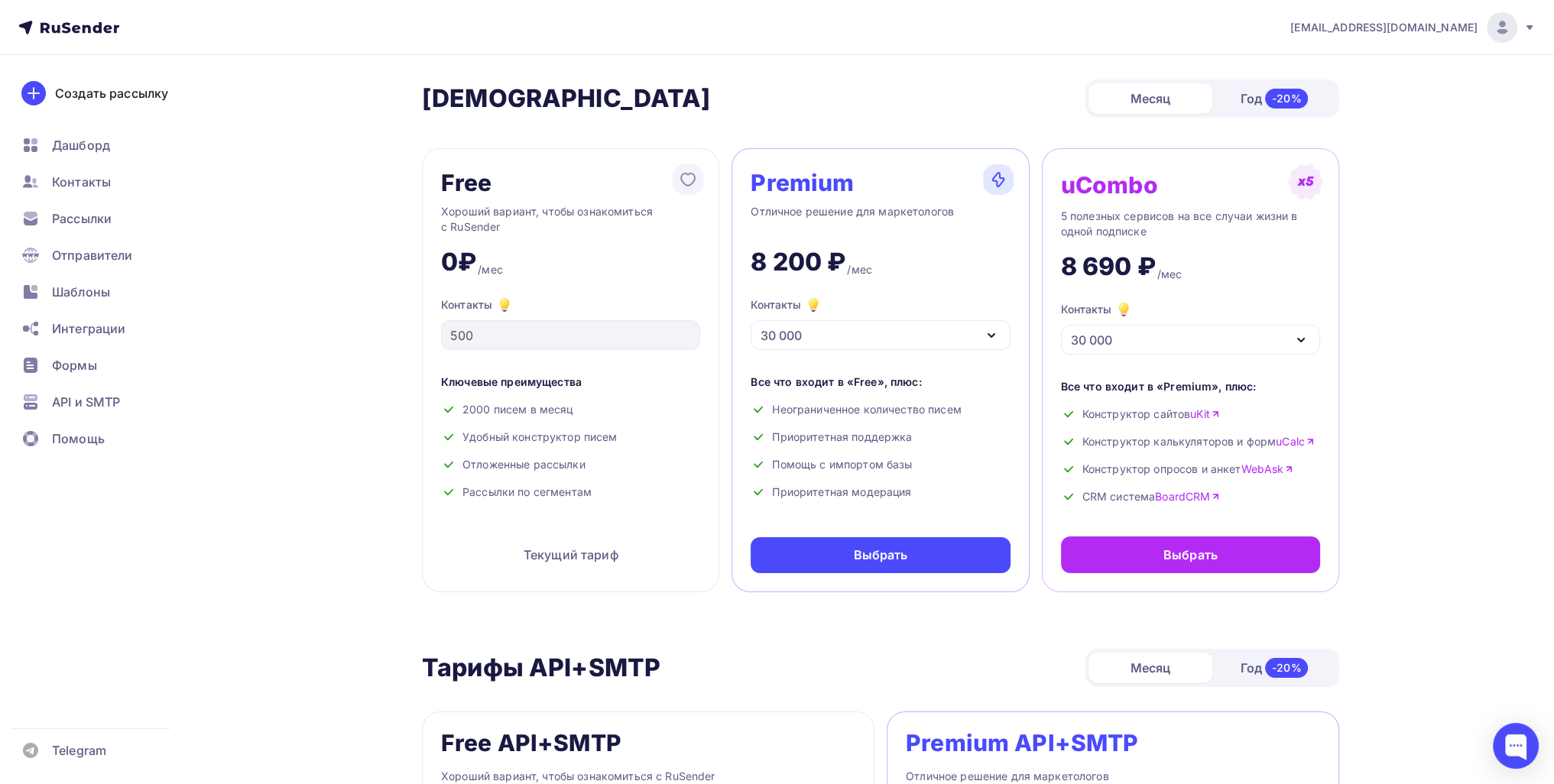
click at [762, 337] on div "30 000" at bounding box center [781, 335] width 41 height 18
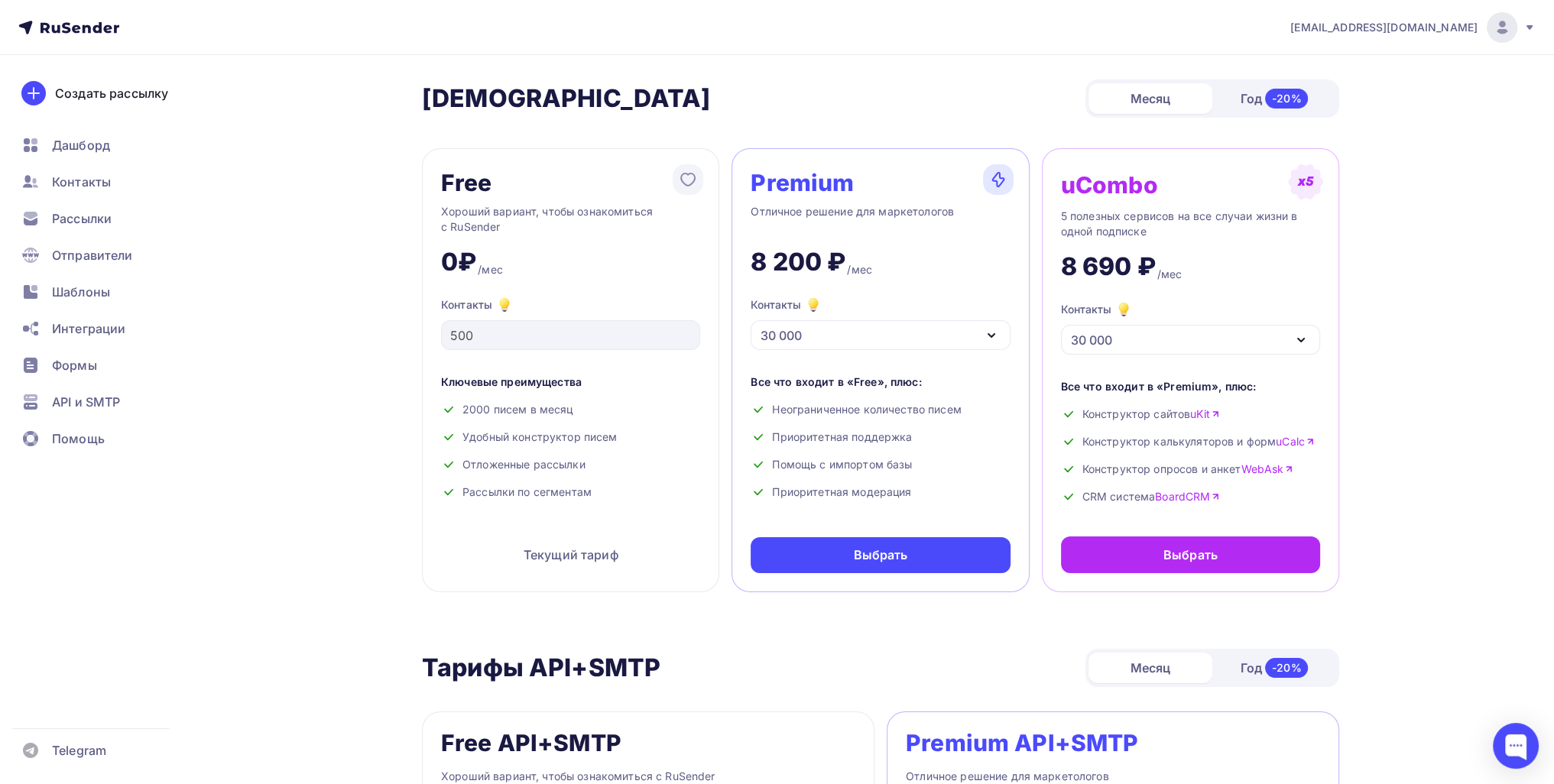
click at [762, 321] on div "30 000" at bounding box center [880, 335] width 259 height 30
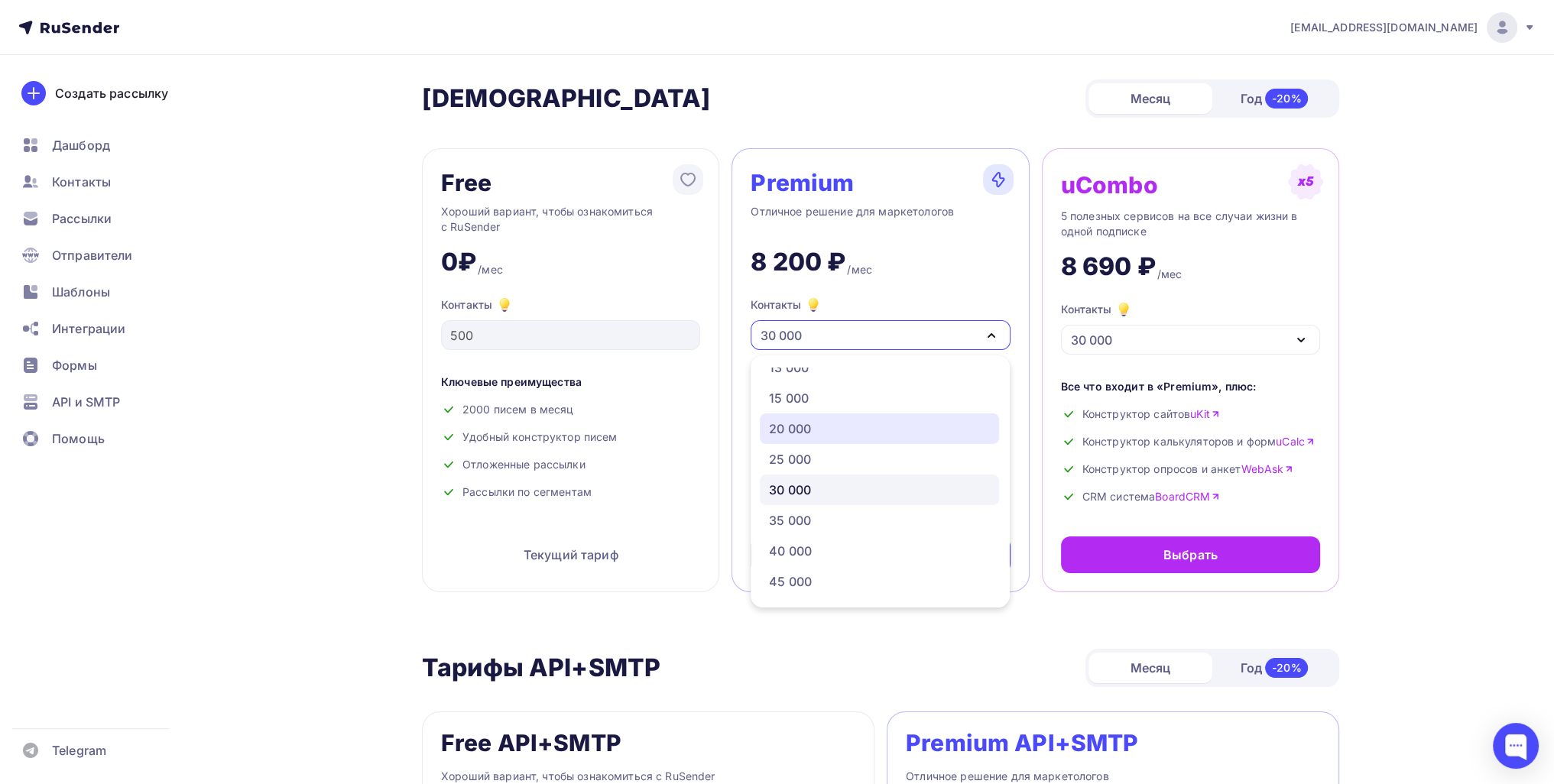
drag, startPoint x: 820, startPoint y: 427, endPoint x: 822, endPoint y: 420, distance: 7.3
click at [762, 427] on div "20 000" at bounding box center [879, 429] width 221 height 18
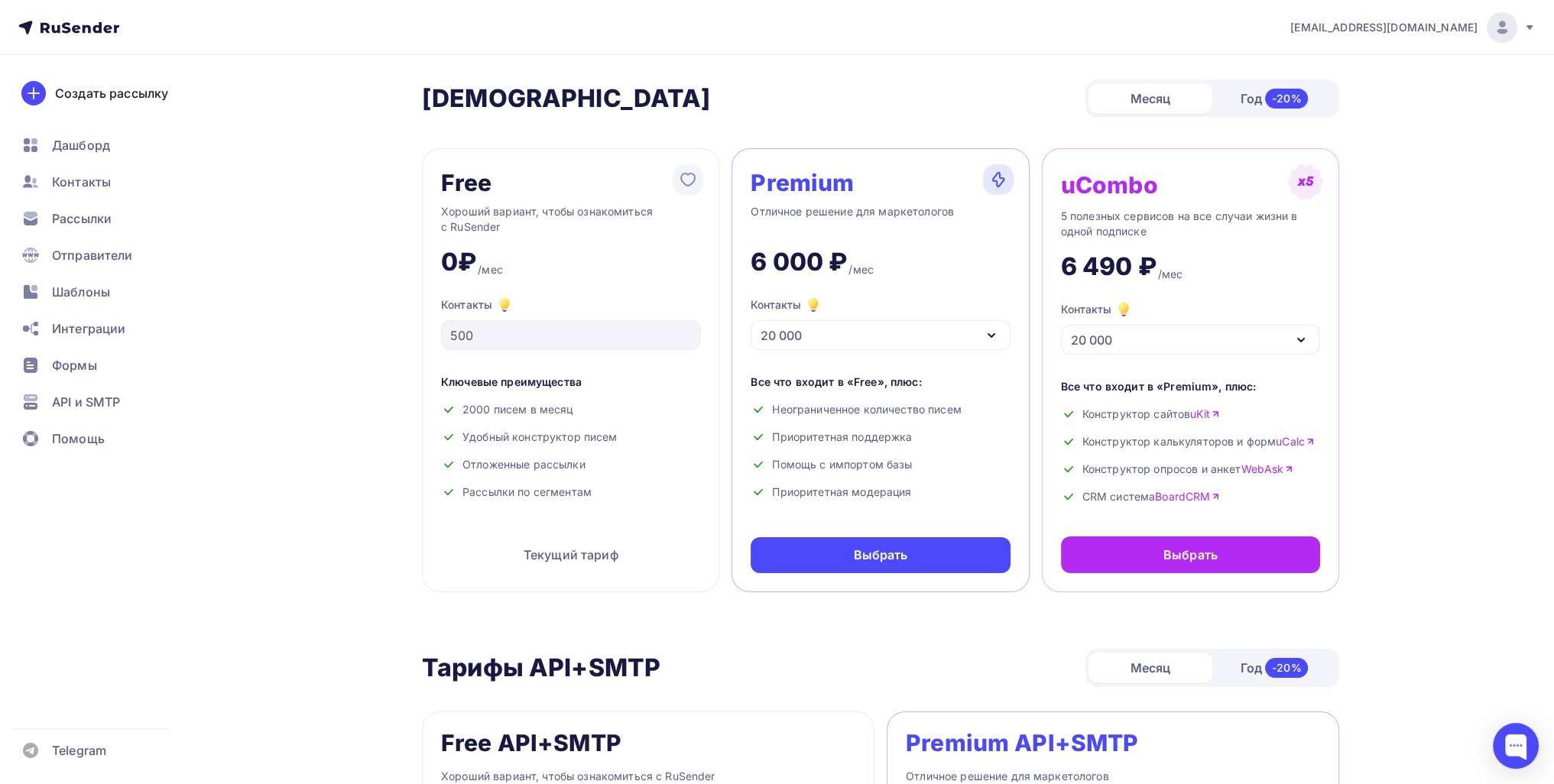
click at [762, 330] on div "20 000" at bounding box center [880, 335] width 259 height 30
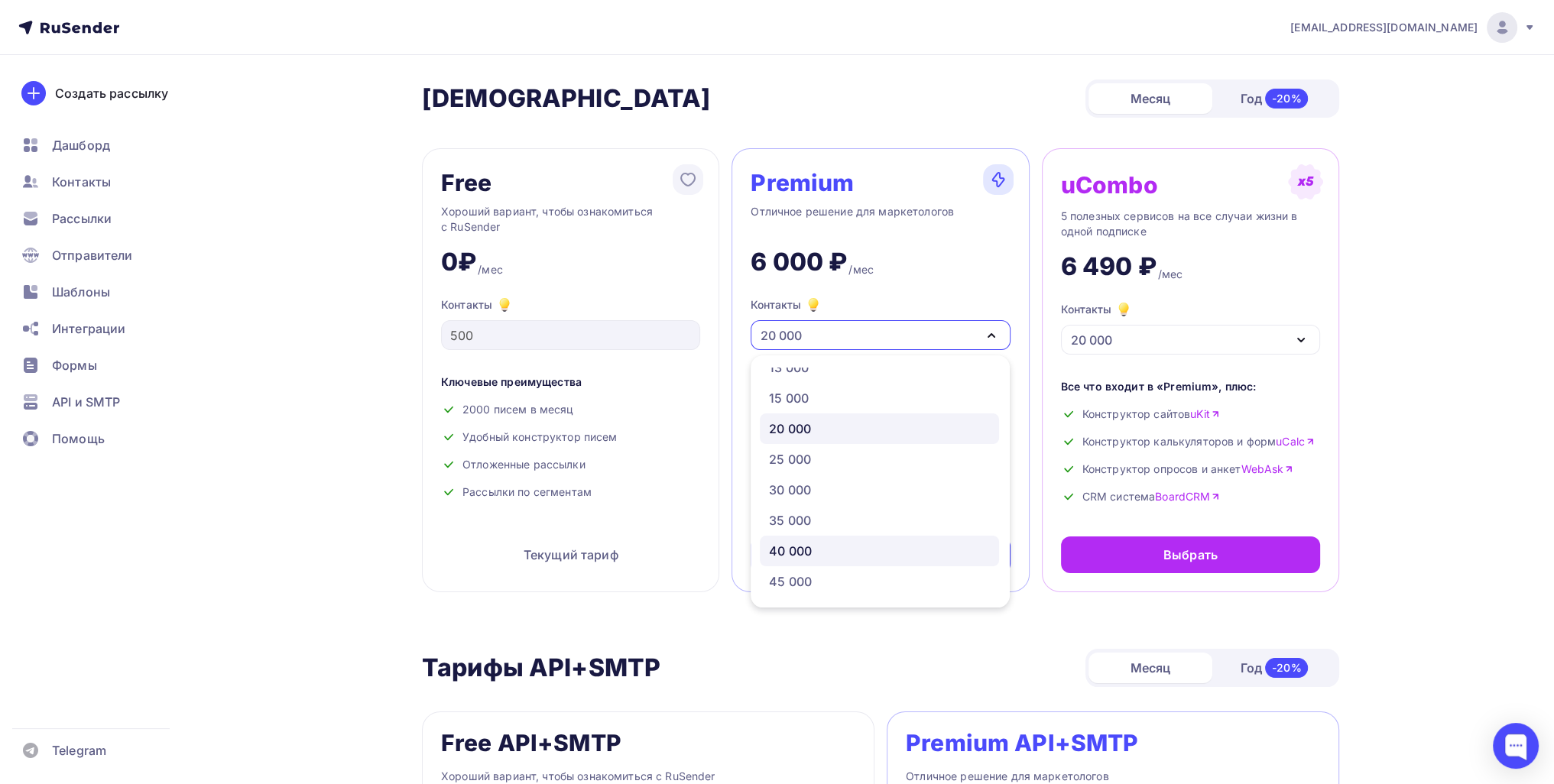
click at [762, 551] on div "40 000" at bounding box center [879, 551] width 221 height 18
